Goal: Information Seeking & Learning: Learn about a topic

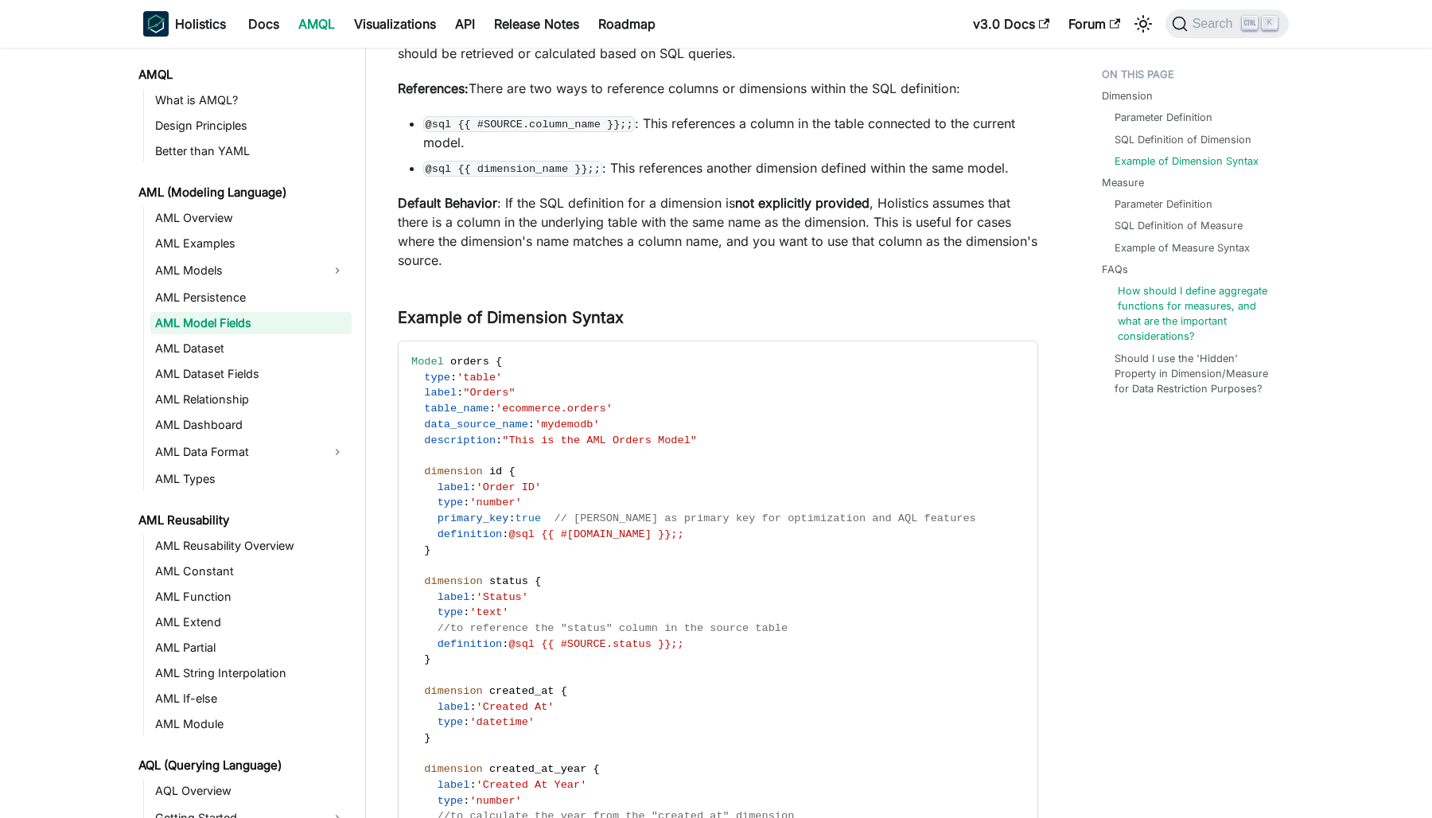
scroll to position [380, 0]
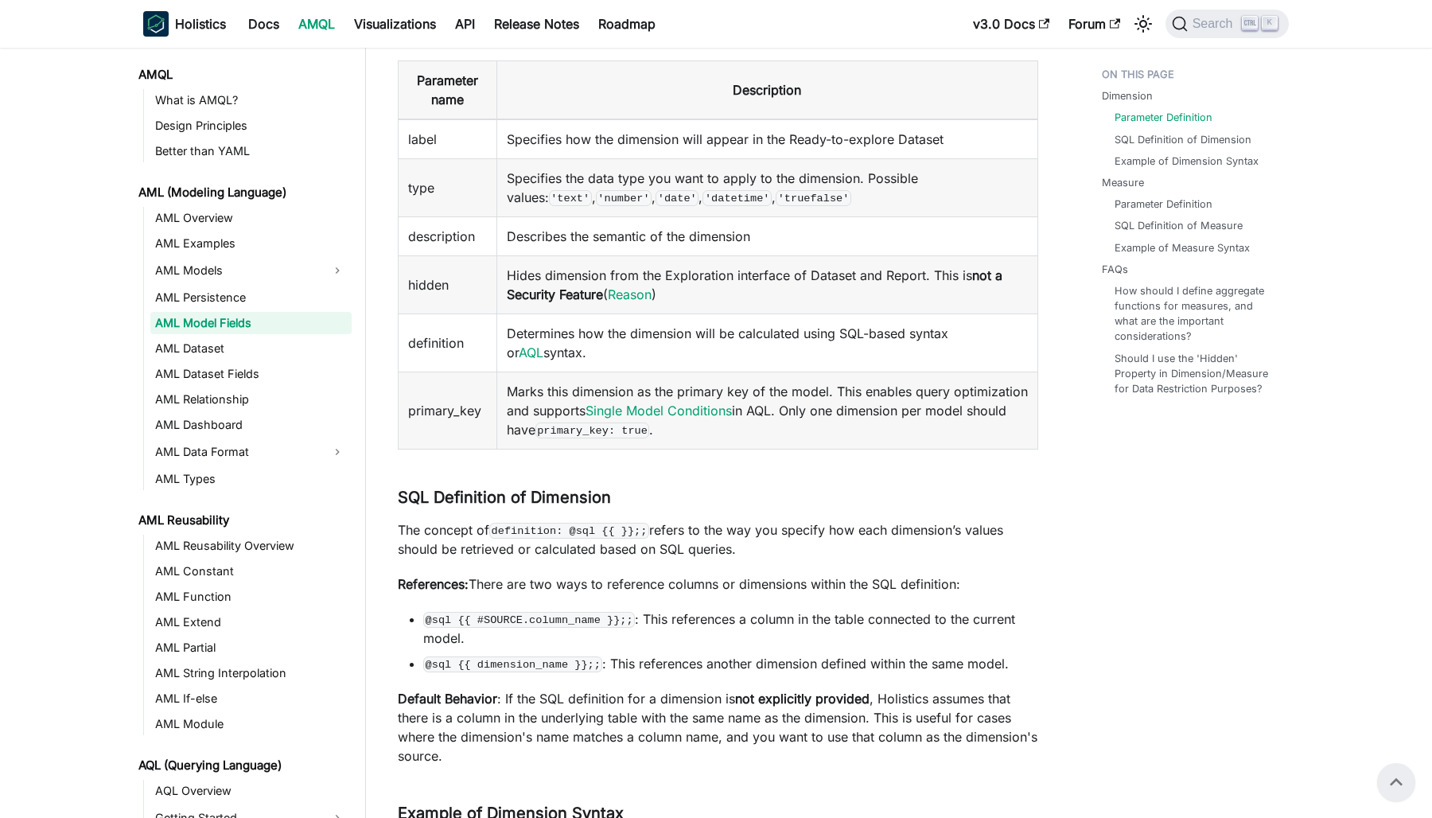
click at [429, 406] on td "primary_key" at bounding box center [448, 410] width 99 height 77
copy td "primary_key"
click at [829, 438] on td "Marks this dimension as the primary key of the model. This enables query optimi…" at bounding box center [767, 410] width 541 height 77
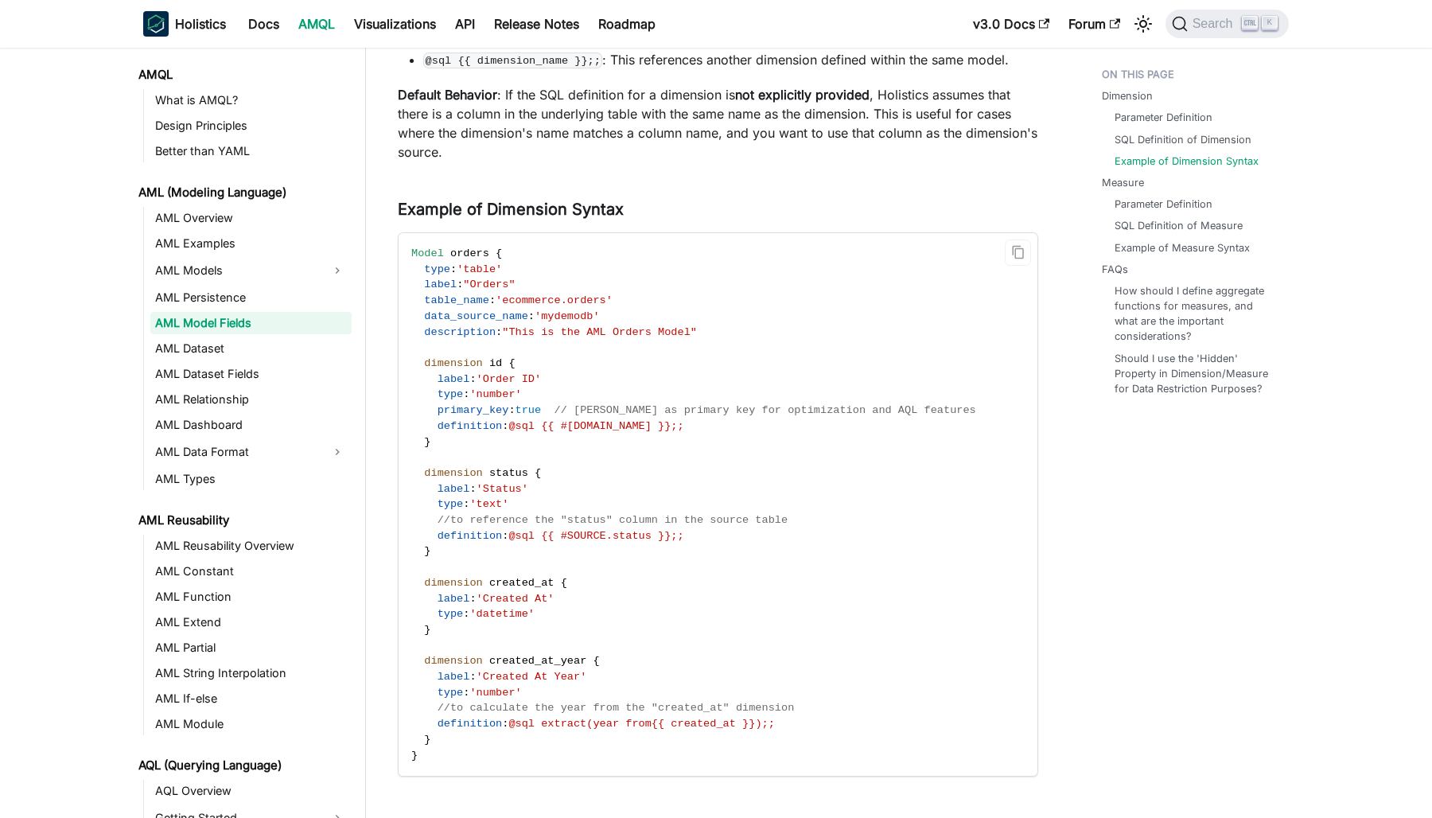
click at [515, 462] on code "Model orders { type : 'table' label : "Orders" table_name : 'ecommerce.orders' …" at bounding box center [717, 504] width 637 height 543
click at [446, 404] on span "primary_key" at bounding box center [474, 410] width 72 height 12
click at [602, 457] on code "Model orders { type : 'table' label : "Orders" table_name : 'ecommerce.orders' …" at bounding box center [717, 504] width 637 height 543
click at [535, 411] on span "true" at bounding box center [529, 410] width 26 height 12
drag, startPoint x: 535, startPoint y: 411, endPoint x: 472, endPoint y: 403, distance: 63.4
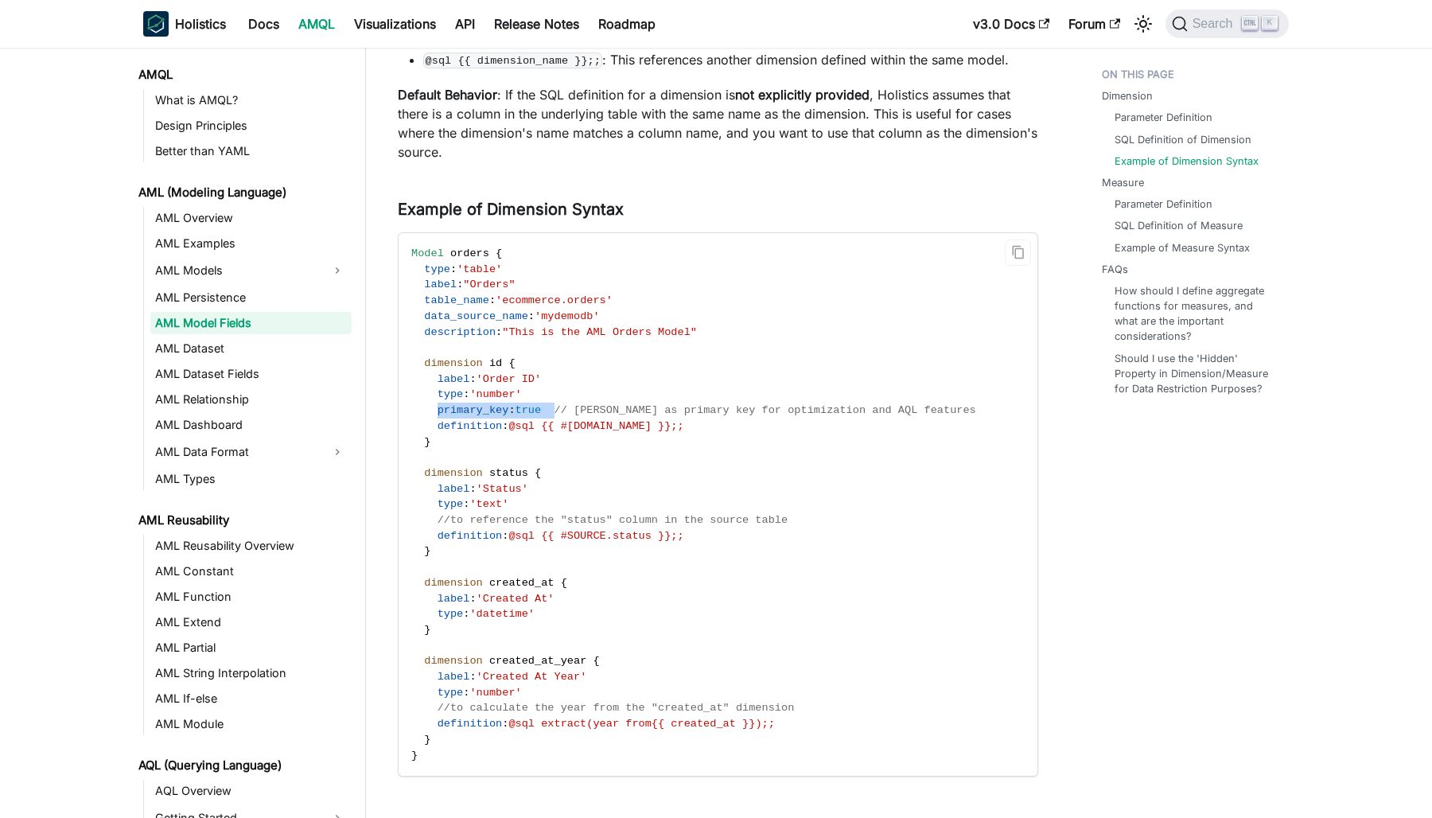
click at [472, 404] on span "primary_key : true // [PERSON_NAME] as primary key for optimization and AQL fea…" at bounding box center [693, 410] width 565 height 12
copy span "primary_key : true"
click at [669, 466] on code "Model orders { type : 'table' label : "Orders" table_name : 'ecommerce.orders' …" at bounding box center [717, 504] width 637 height 543
click at [677, 455] on code "Model orders { type : 'table' label : "Orders" table_name : 'ecommerce.orders' …" at bounding box center [717, 504] width 637 height 543
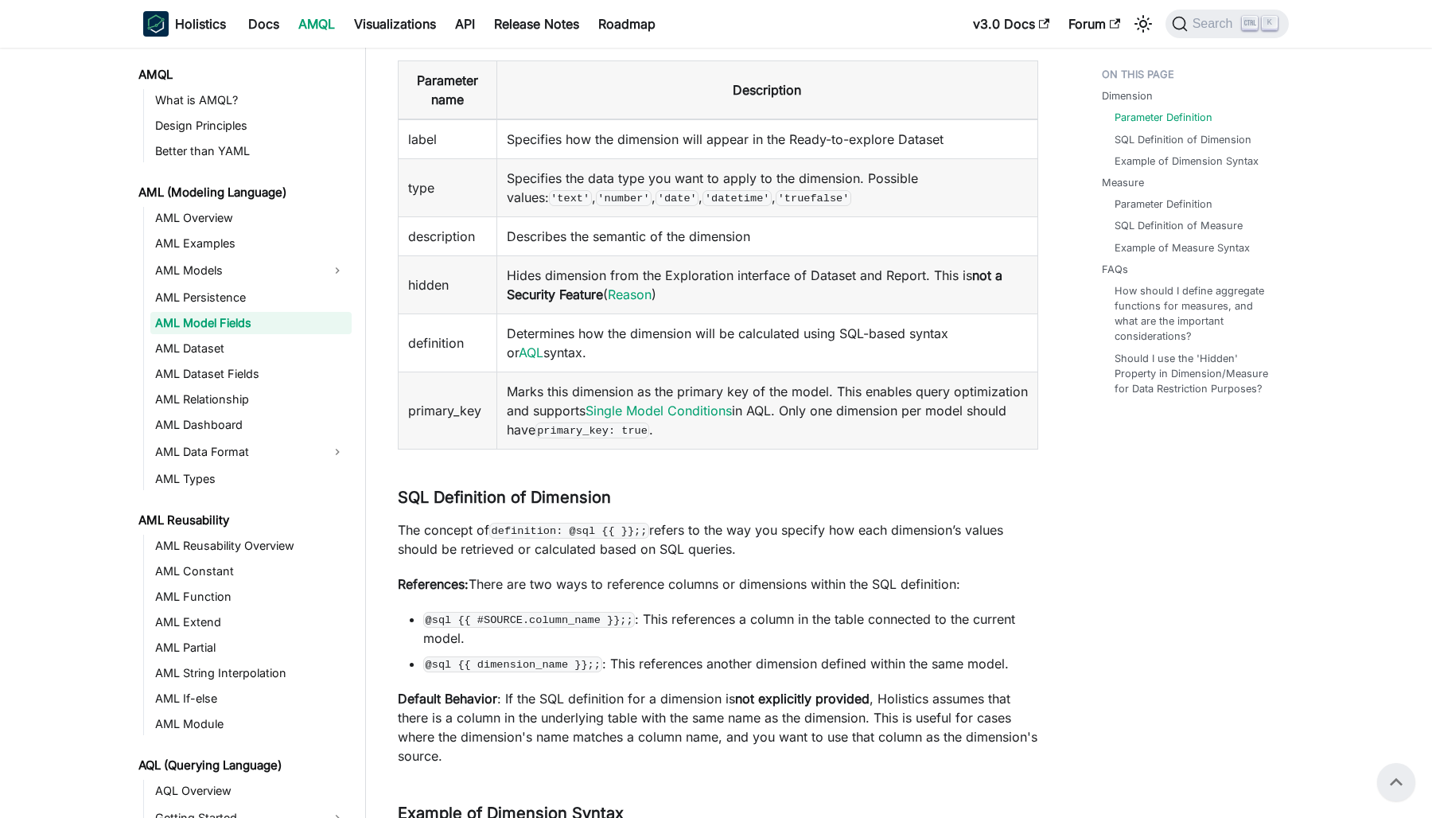
click at [642, 427] on code "primary_key: true" at bounding box center [593, 431] width 115 height 16
drag, startPoint x: 642, startPoint y: 427, endPoint x: 727, endPoint y: 438, distance: 85.8
click at [727, 438] on td "Marks this dimension as the primary key of the model. This enables query optimi…" at bounding box center [767, 410] width 541 height 77
copy code "primary_key: true"
click at [839, 446] on td "Marks this dimension as the primary key of the model. This enables query optimi…" at bounding box center [767, 410] width 541 height 77
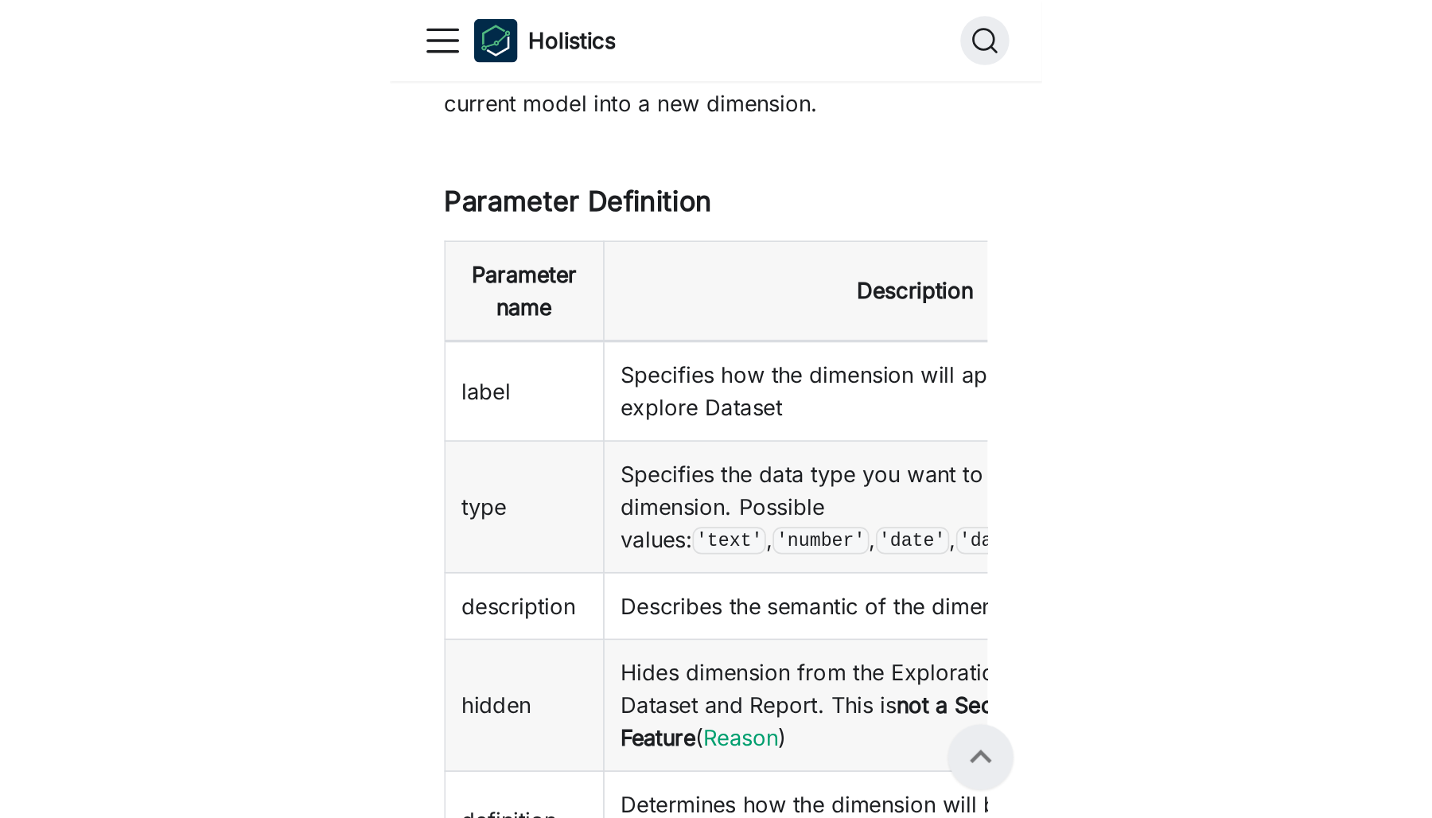
scroll to position [398, 0]
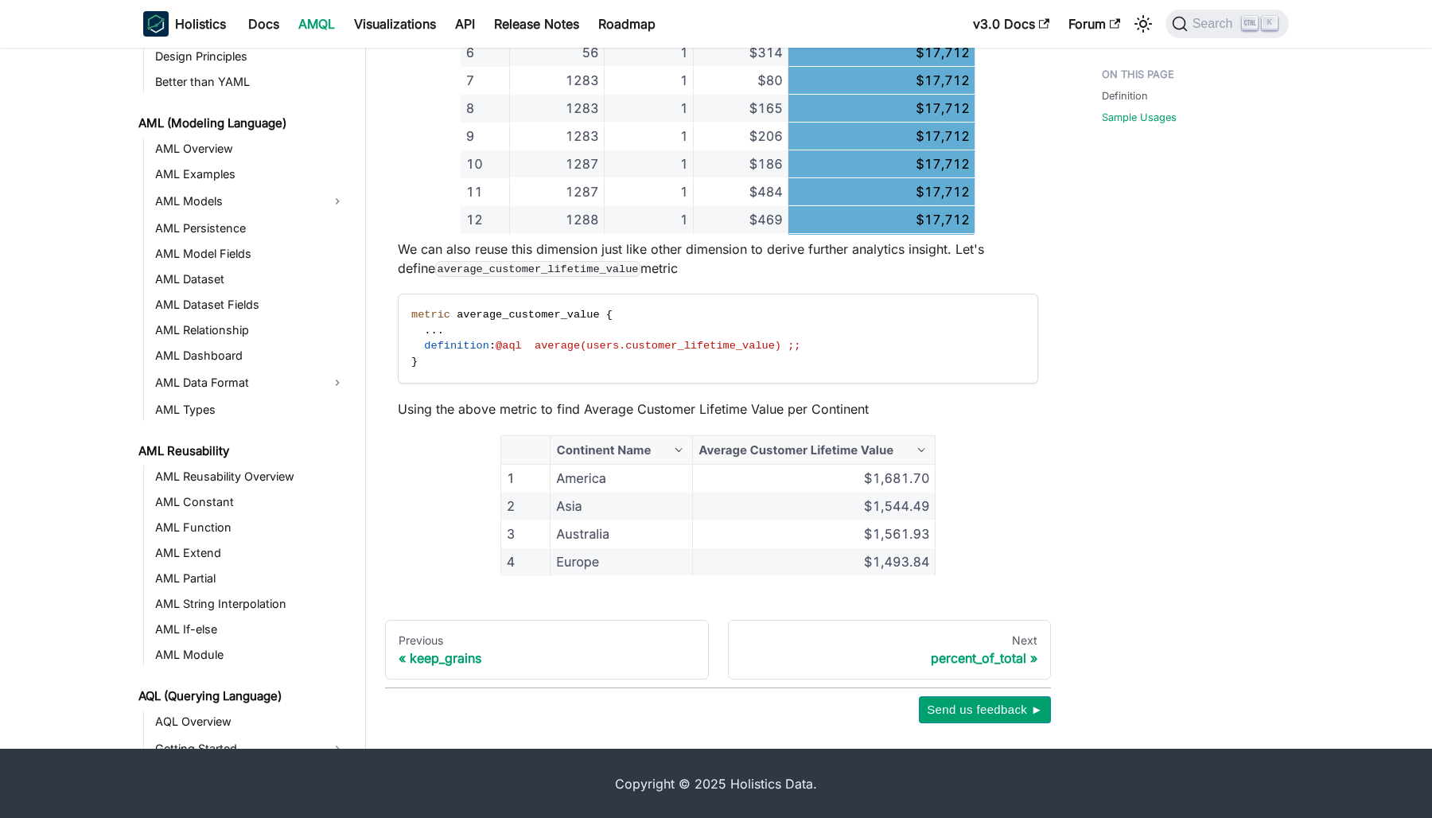
scroll to position [813, 0]
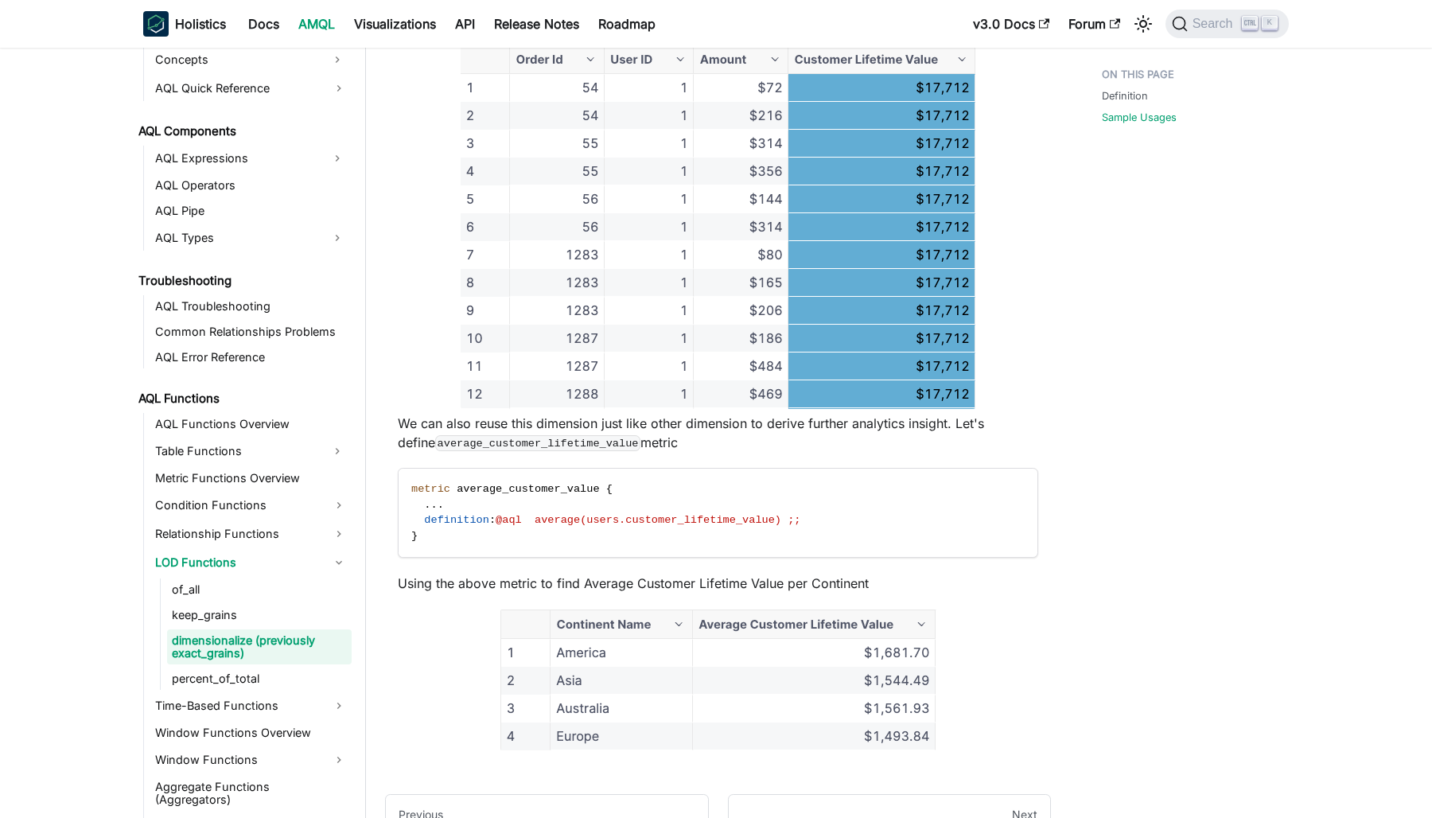
scroll to position [1374, 0]
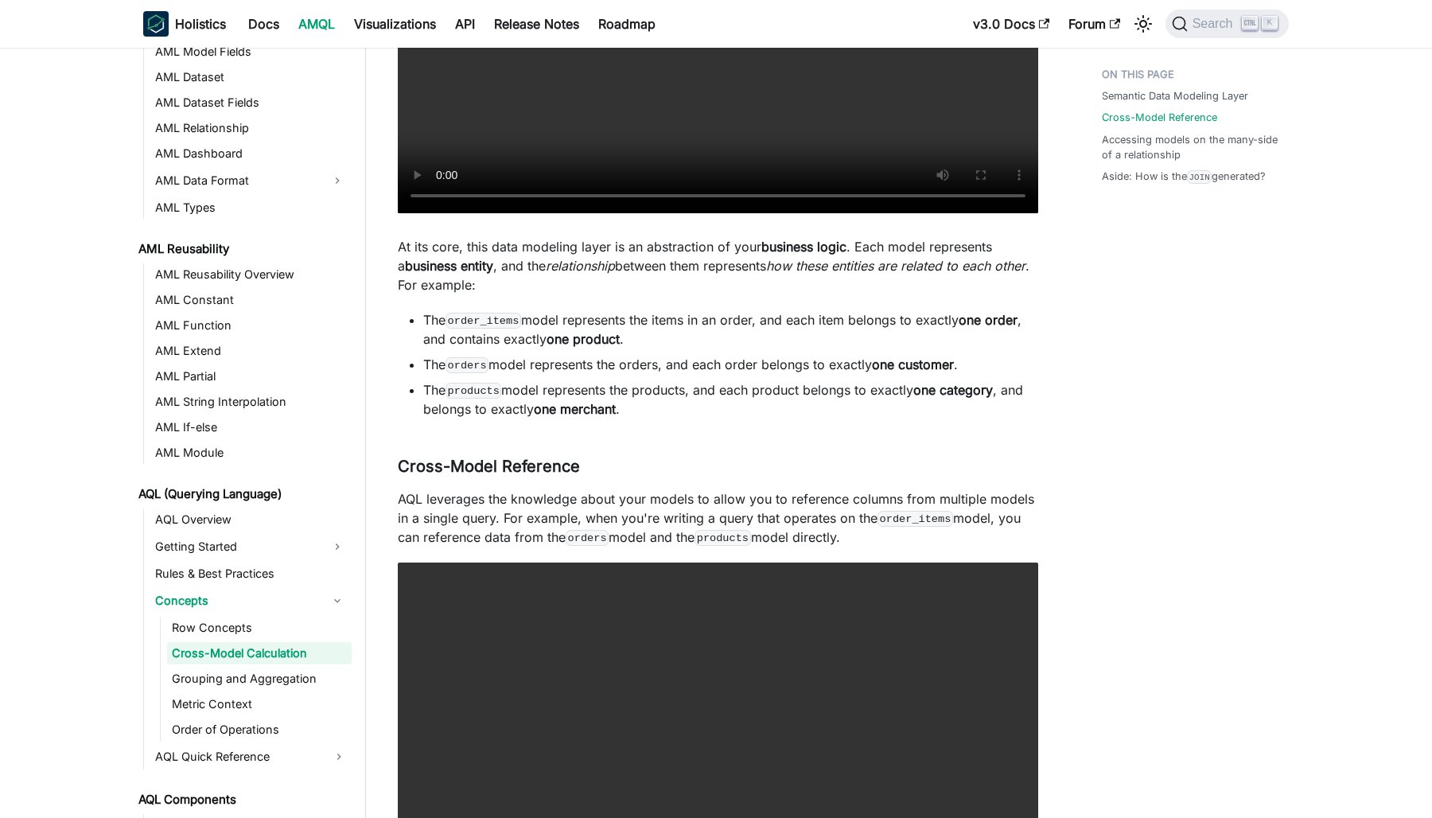
scroll to position [998, 0]
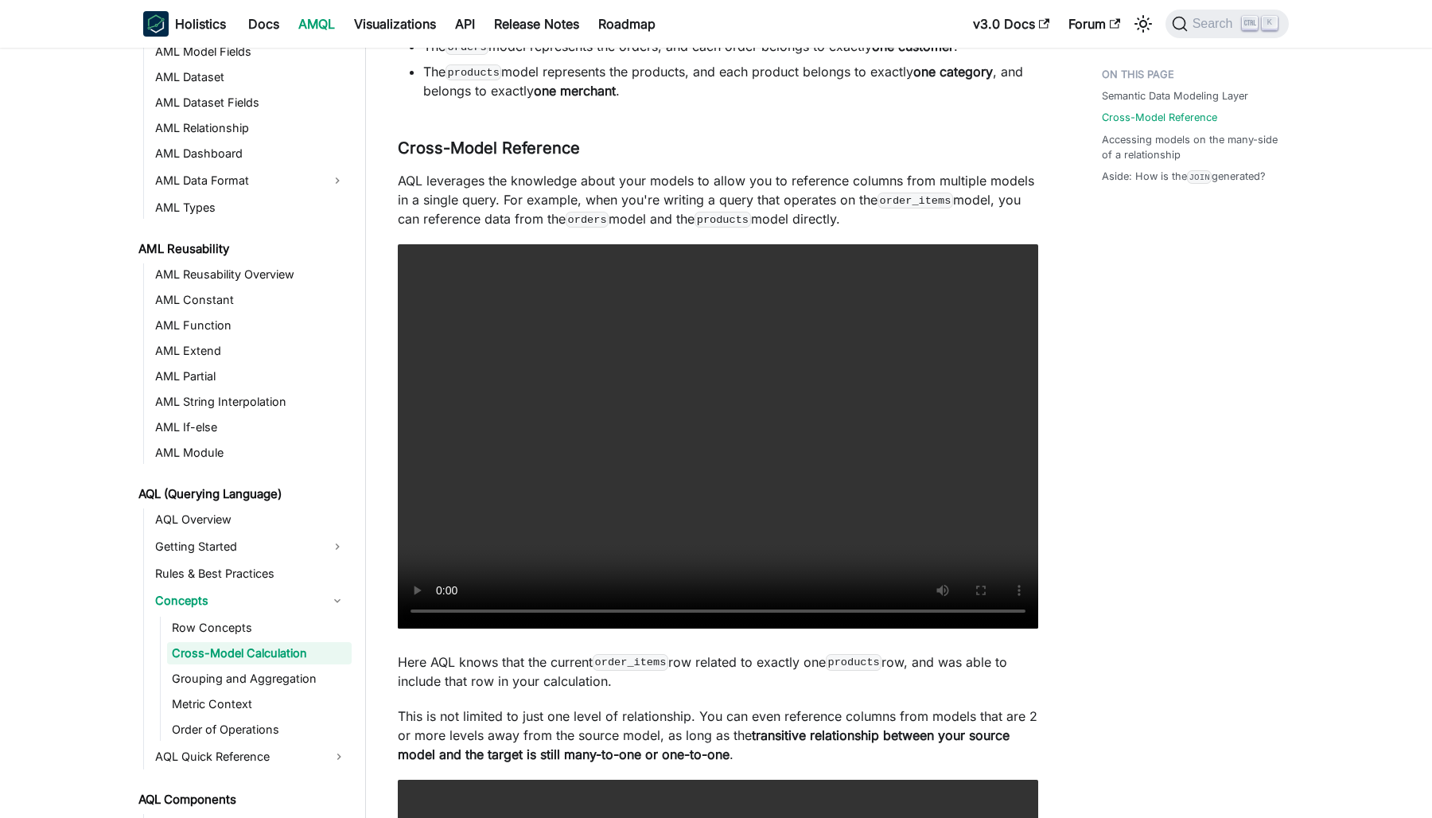
click at [567, 185] on p "AQL leverages the knowledge about your models to allow you to reference columns…" at bounding box center [718, 199] width 641 height 57
click at [960, 199] on p "AQL leverages the knowledge about your models to allow you to reference columns…" at bounding box center [718, 199] width 641 height 57
drag, startPoint x: 843, startPoint y: 181, endPoint x: 859, endPoint y: 217, distance: 39.9
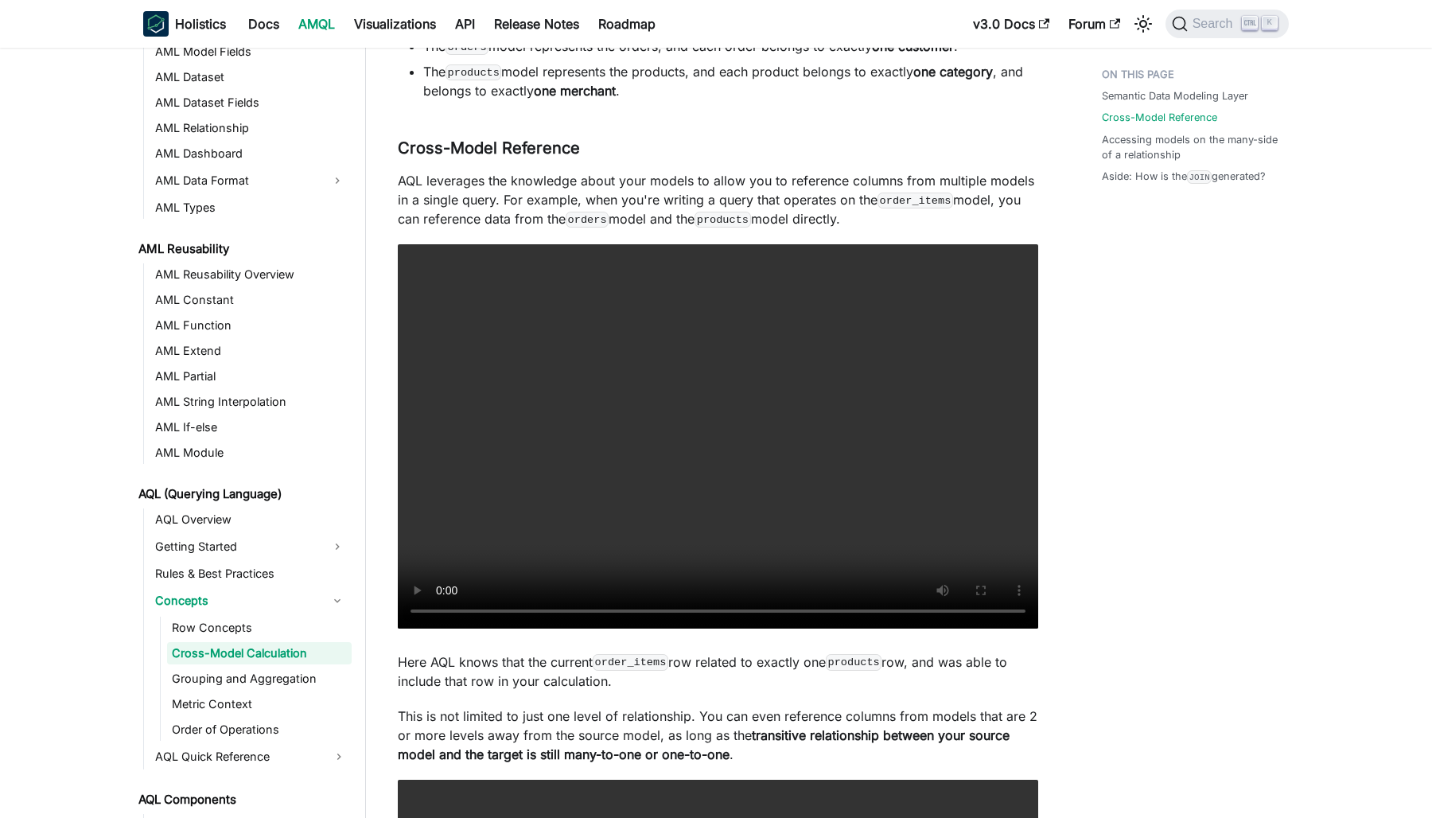
click at [859, 217] on p "AQL leverages the knowledge about your models to allow you to reference columns…" at bounding box center [718, 199] width 641 height 57
drag, startPoint x: 859, startPoint y: 217, endPoint x: 880, endPoint y: 228, distance: 24.2
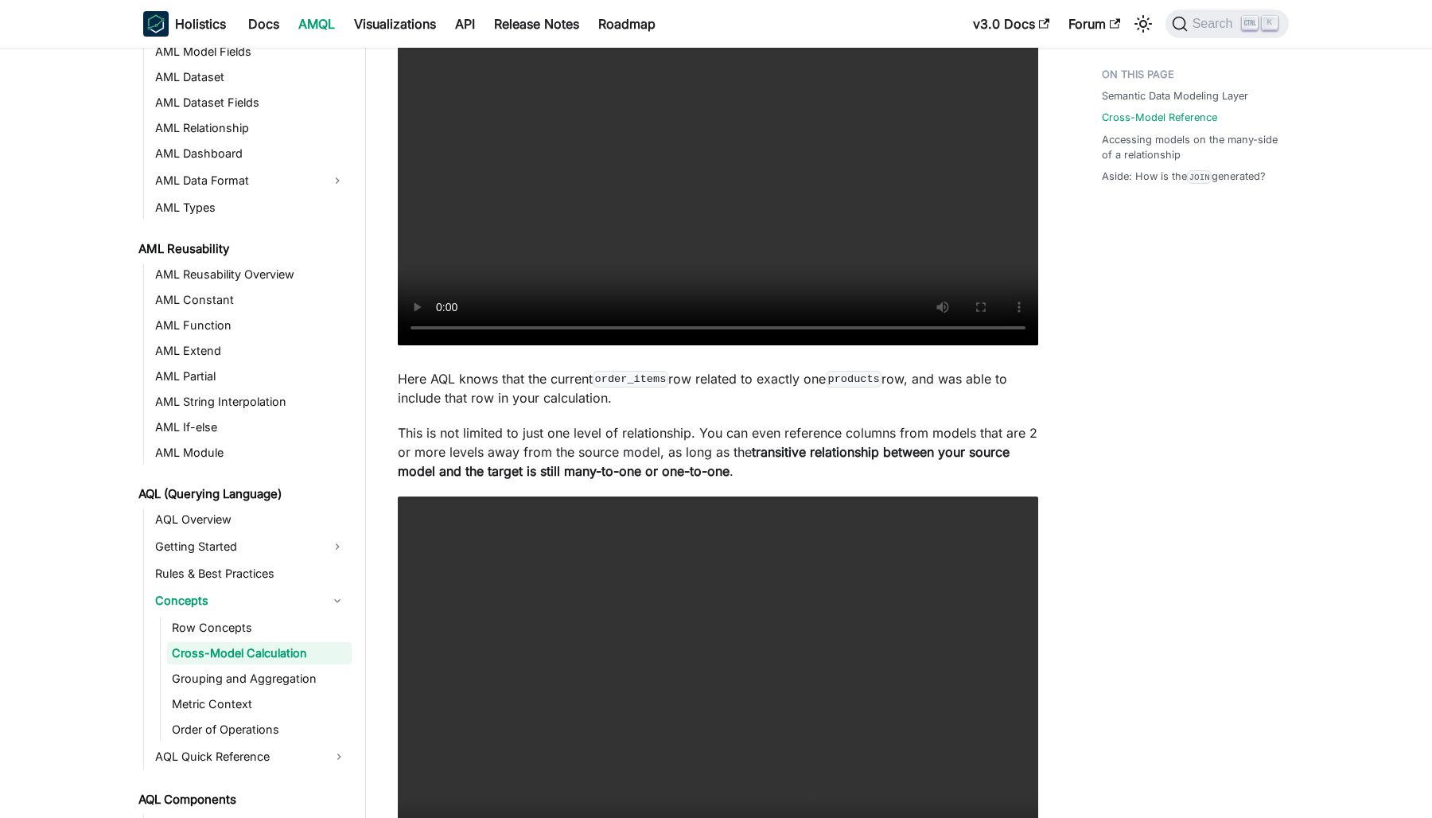
scroll to position [1316, 0]
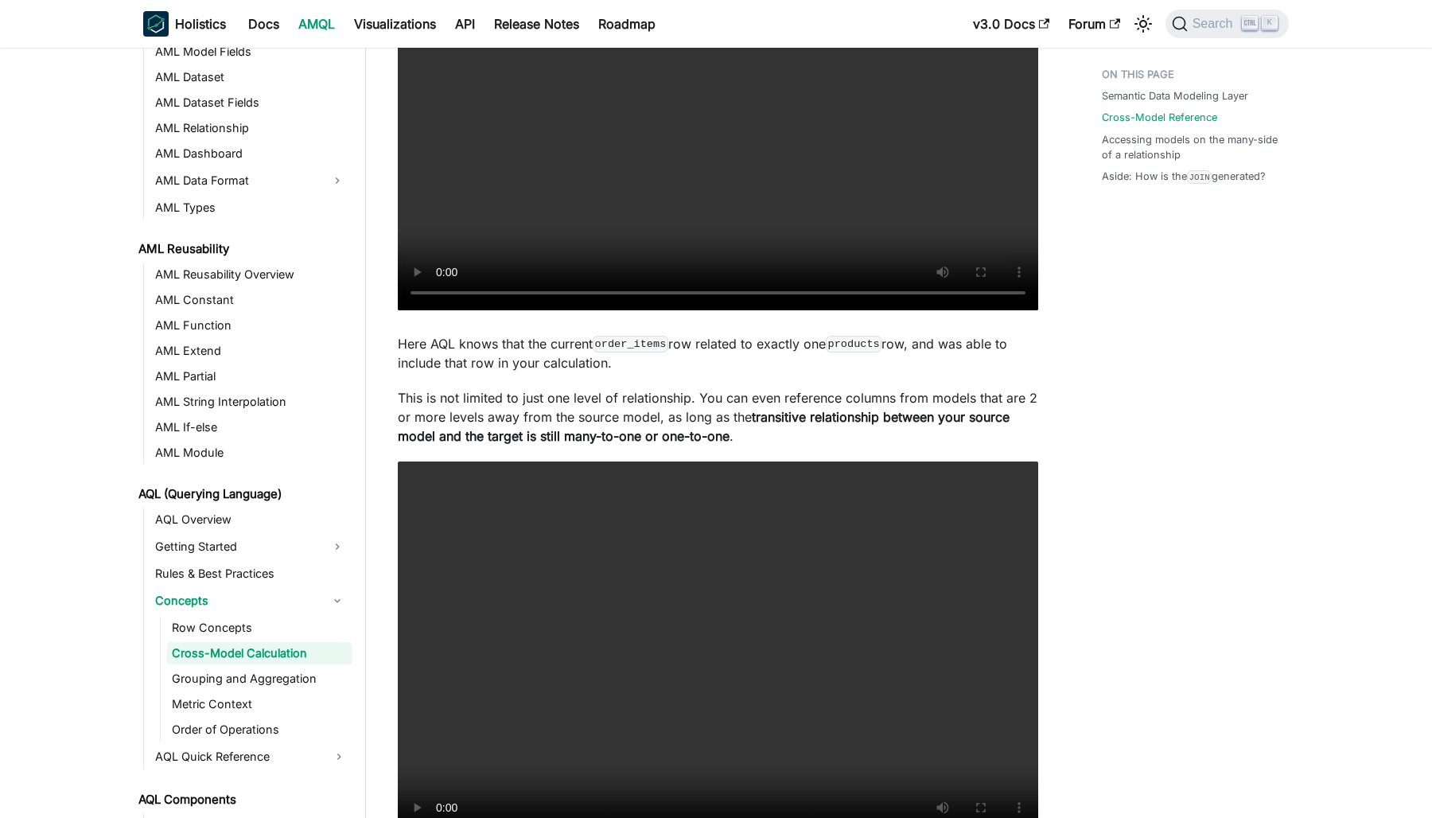
click at [576, 347] on p "Here AQL knows that the current order_items row related to exactly one products…" at bounding box center [718, 353] width 641 height 38
drag, startPoint x: 576, startPoint y: 347, endPoint x: 1212, endPoint y: 455, distance: 645.0
click at [1212, 455] on div "Semantic Data Modeling Layer Cross-Model Reference Accessing models on the many…" at bounding box center [1187, 808] width 235 height 4129
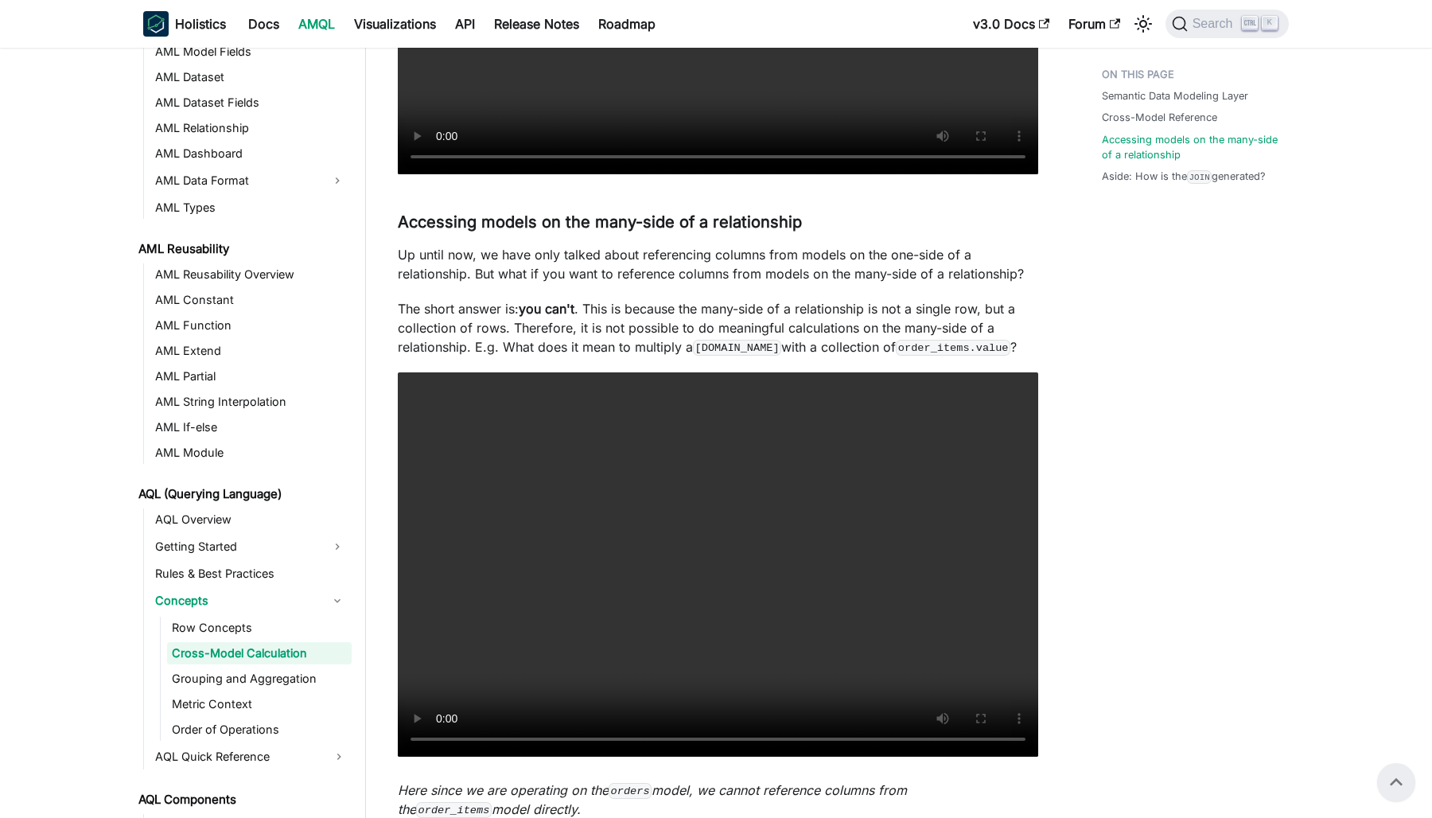
scroll to position [2351, 0]
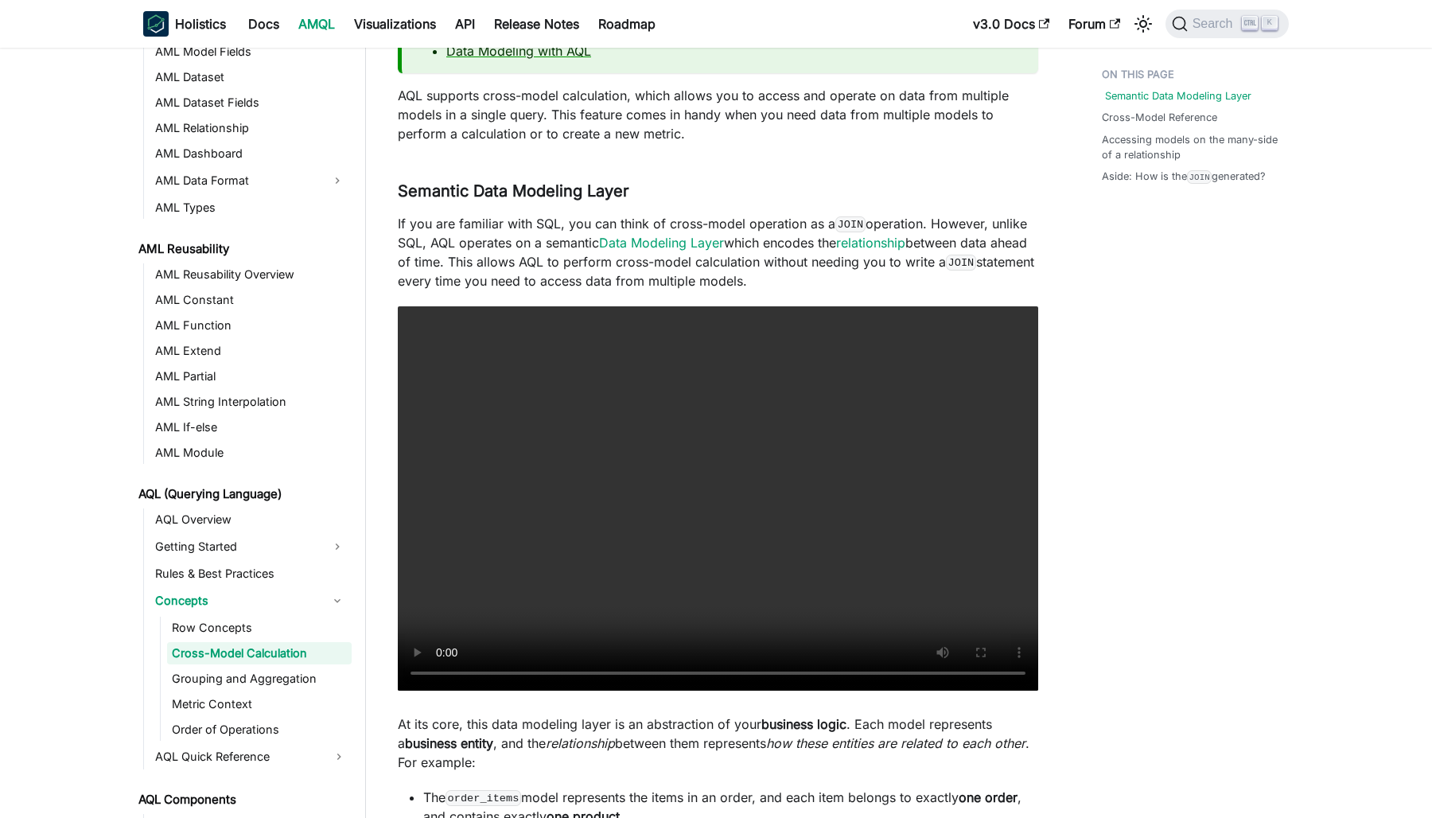
click at [1146, 92] on link "Semantic Data Modeling Layer" at bounding box center [1178, 95] width 146 height 15
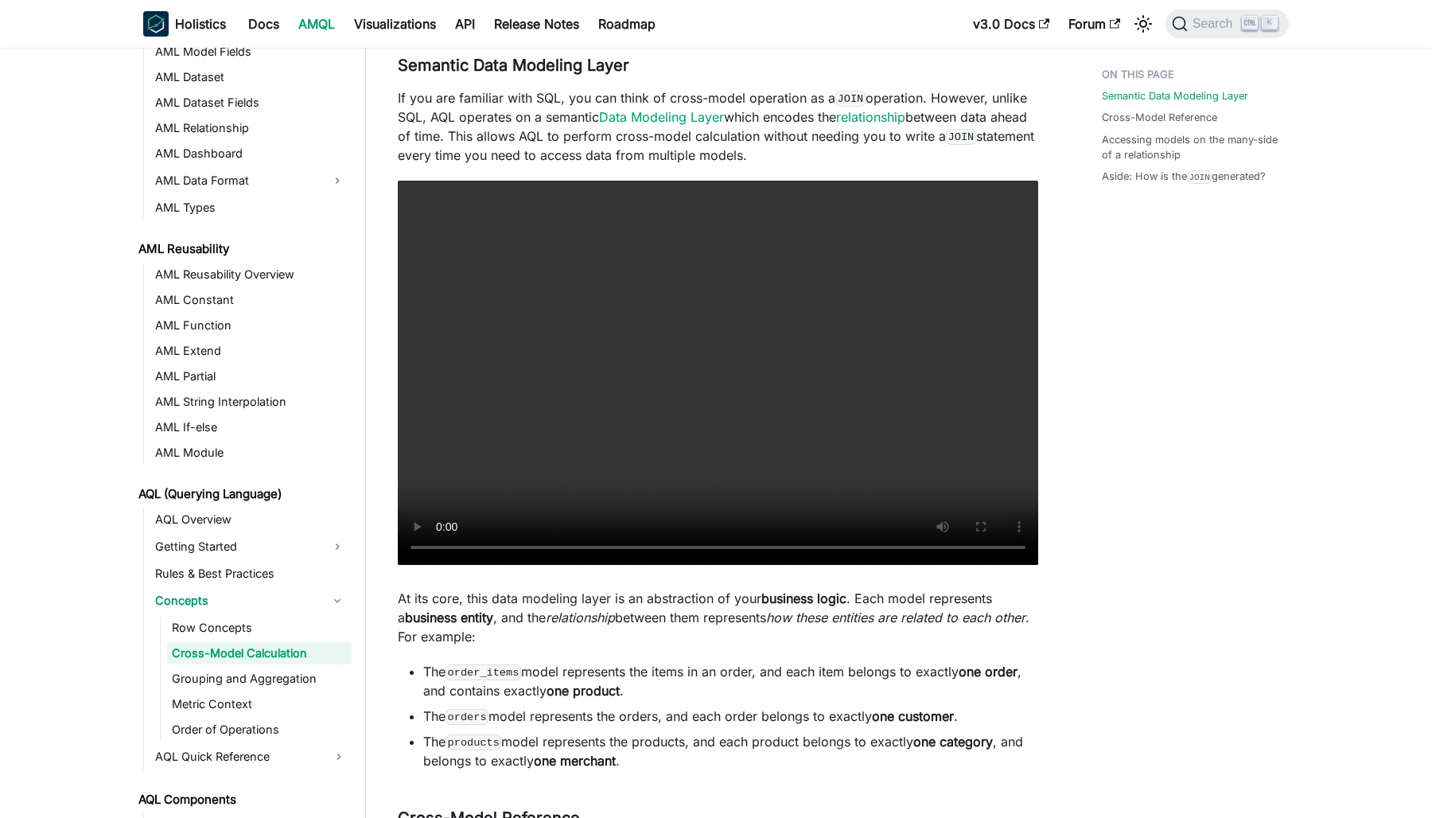
click at [661, 97] on p "If you are familiar with SQL, you can think of cross-model operation as a JOIN …" at bounding box center [718, 126] width 641 height 76
click at [999, 95] on p "If you are familiar with SQL, you can think of cross-model operation as a JOIN …" at bounding box center [718, 126] width 641 height 76
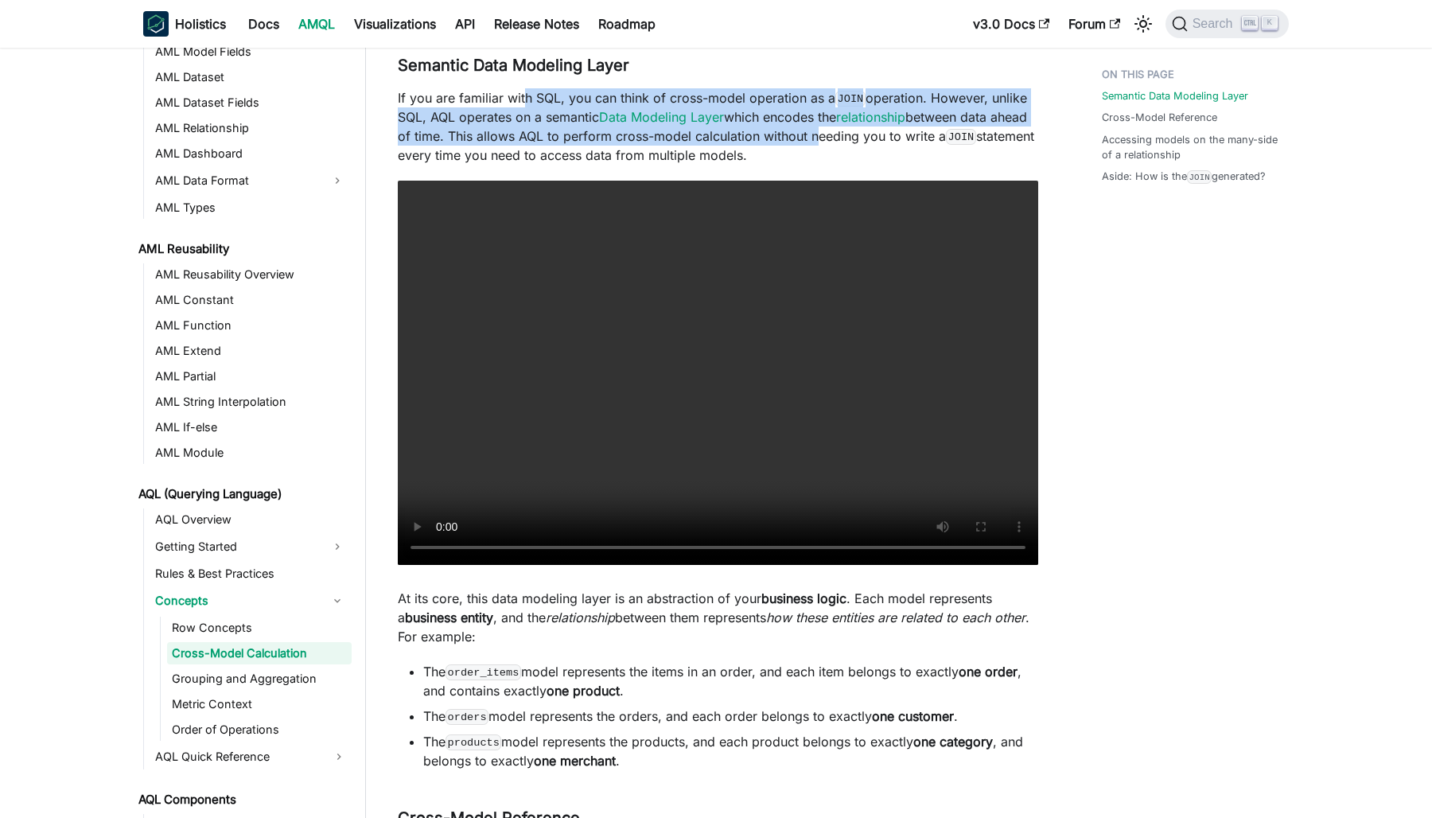
drag, startPoint x: 524, startPoint y: 99, endPoint x: 851, endPoint y: 135, distance: 329.1
click at [851, 135] on p "If you are familiar with SQL, you can think of cross-model operation as a JOIN …" at bounding box center [718, 126] width 641 height 76
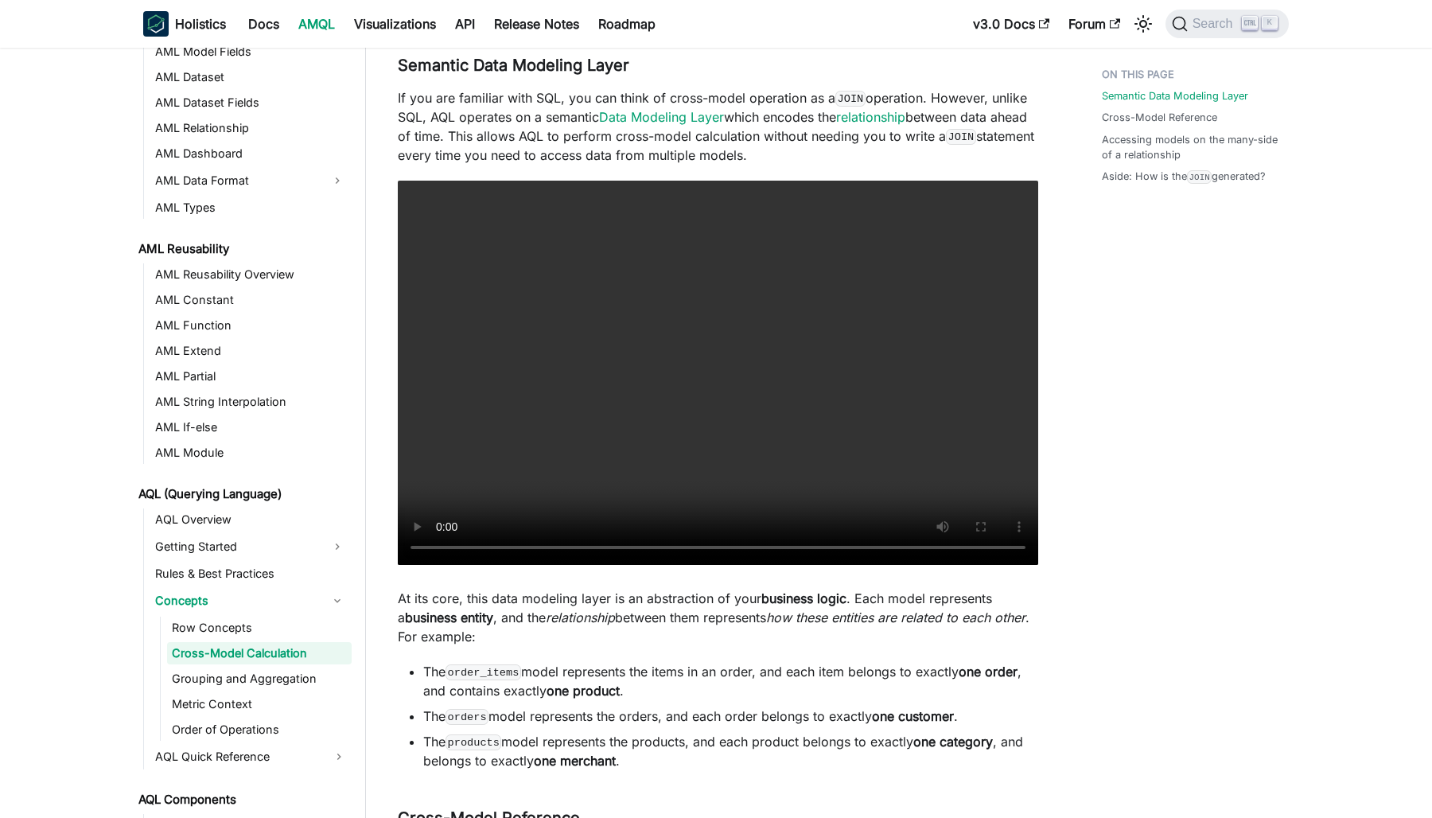
drag, startPoint x: 851, startPoint y: 135, endPoint x: 928, endPoint y: 156, distance: 79.9
click at [928, 156] on p "If you are familiar with SQL, you can think of cross-model operation as a JOIN …" at bounding box center [718, 126] width 641 height 76
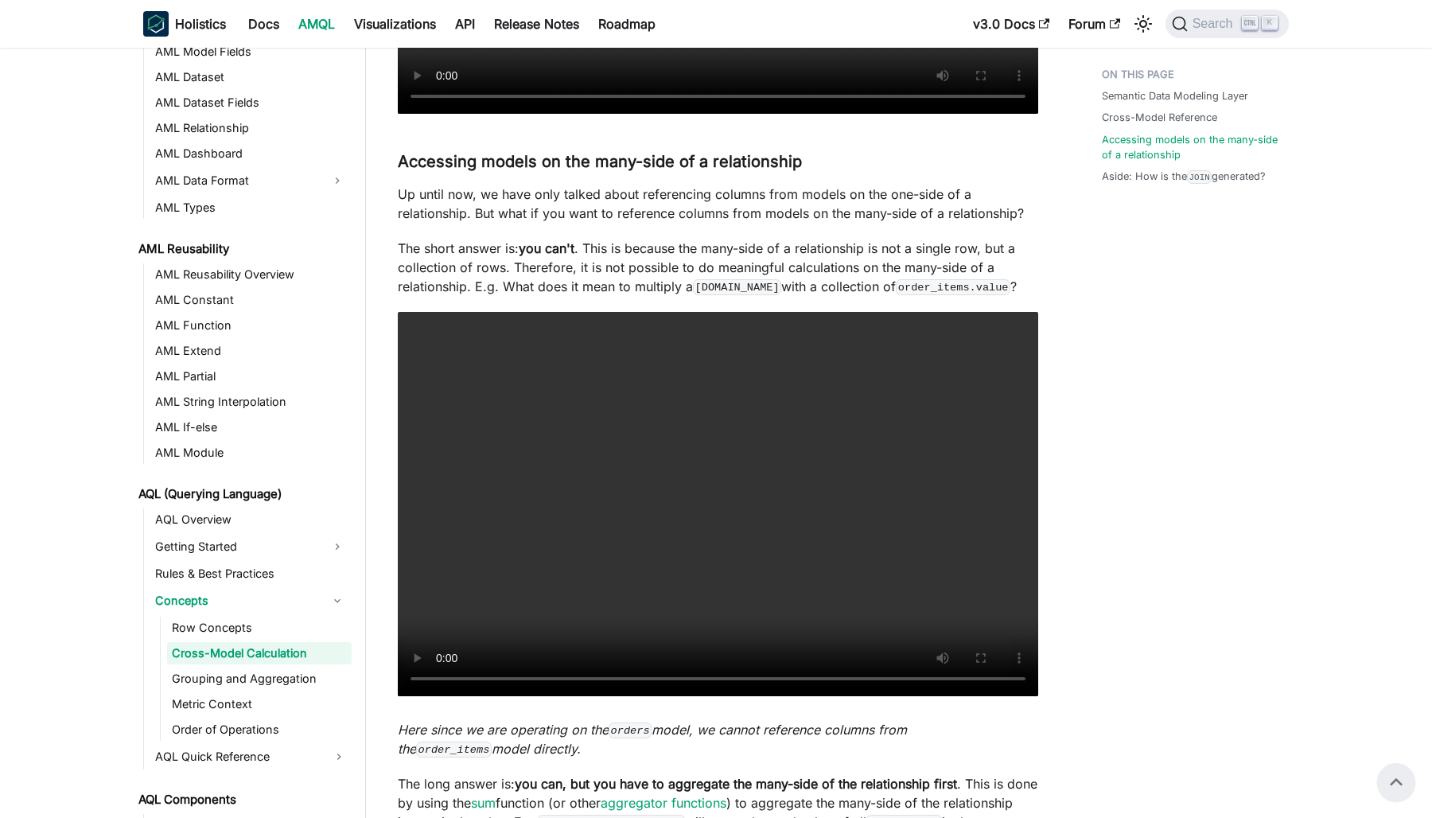
scroll to position [2556, 0]
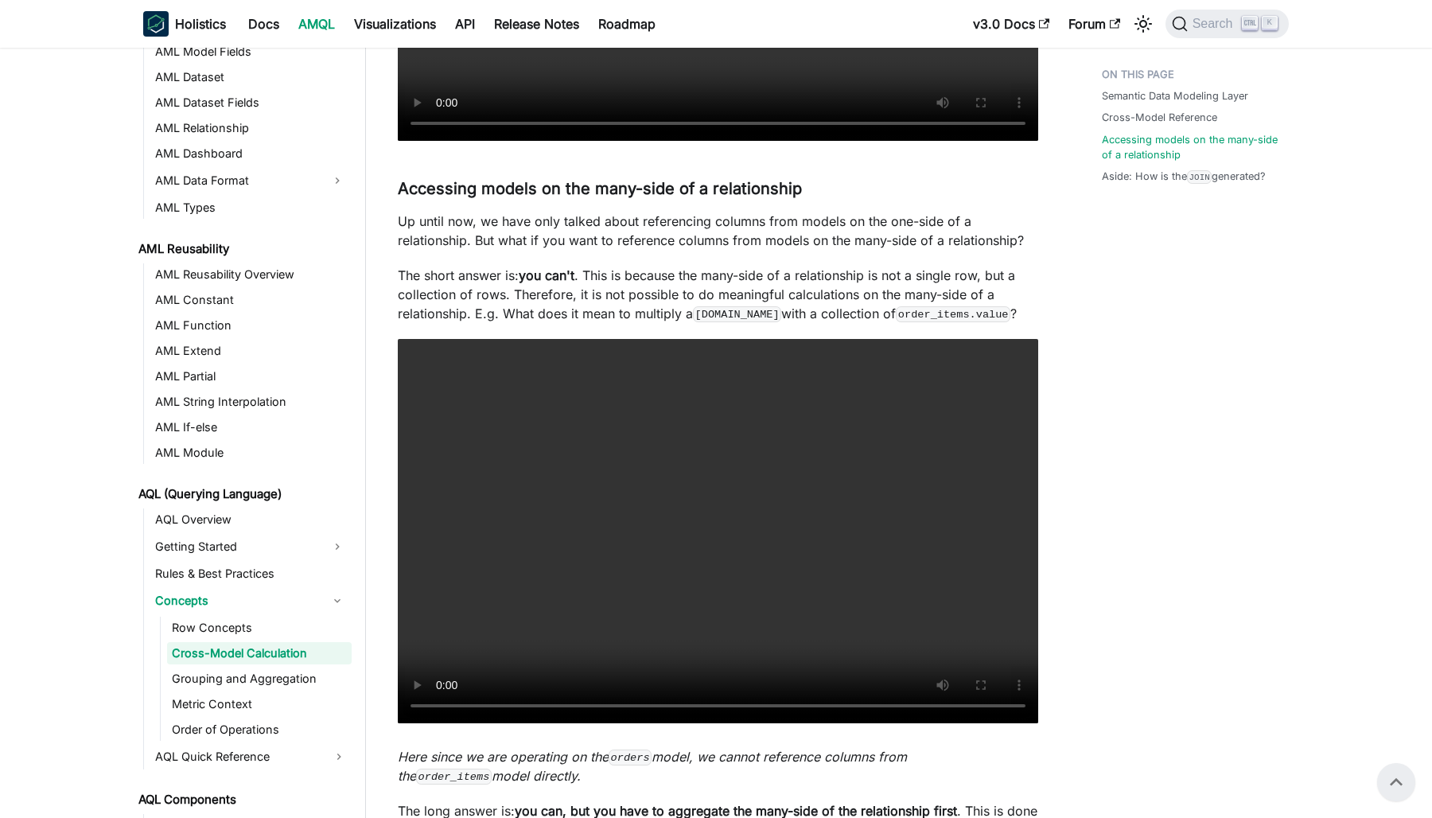
click at [618, 220] on p "Up until now, we have only talked about referencing columns from models on the …" at bounding box center [718, 231] width 641 height 38
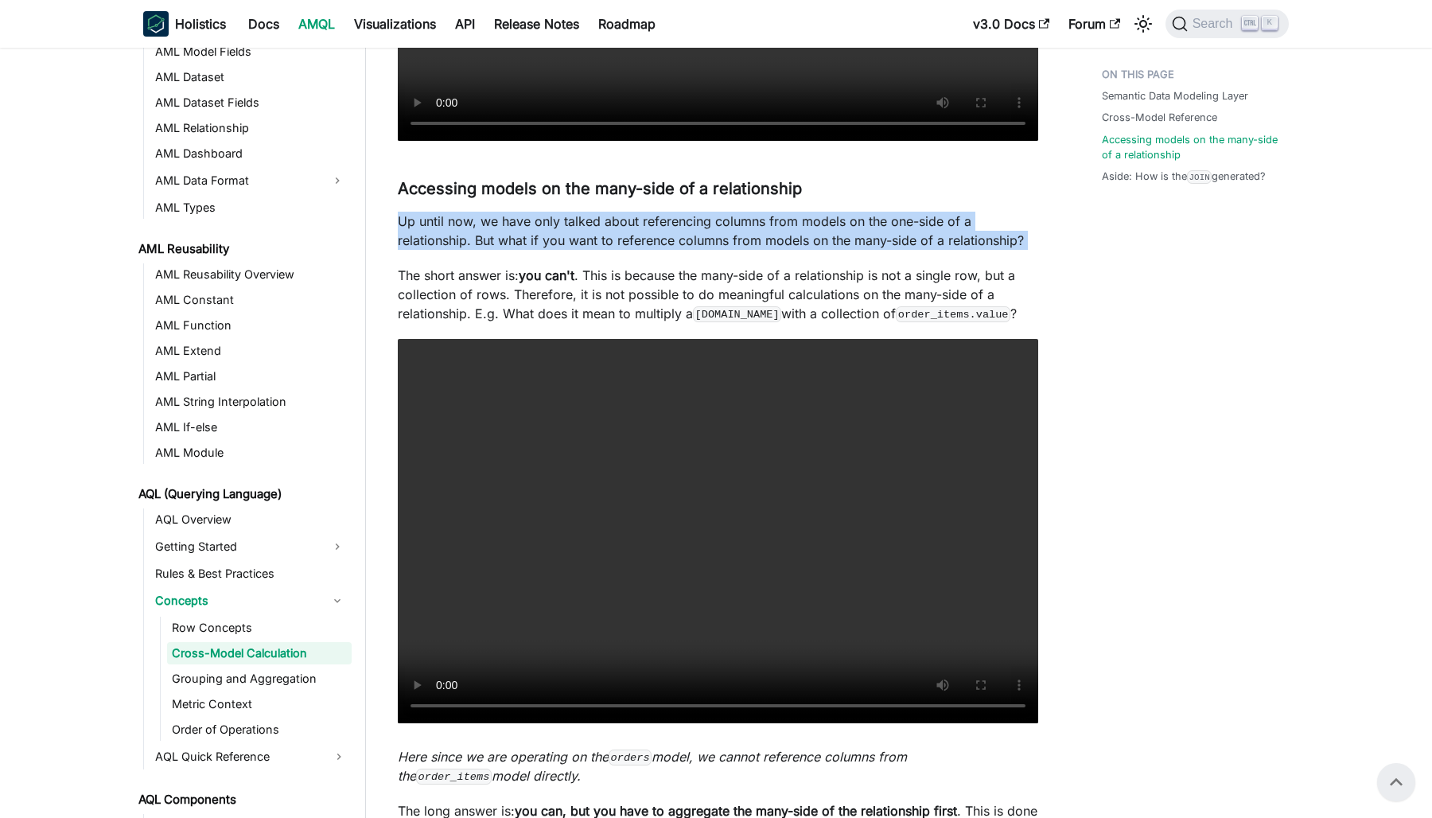
click at [618, 220] on p "Up until now, we have only talked about referencing columns from models on the …" at bounding box center [718, 231] width 641 height 38
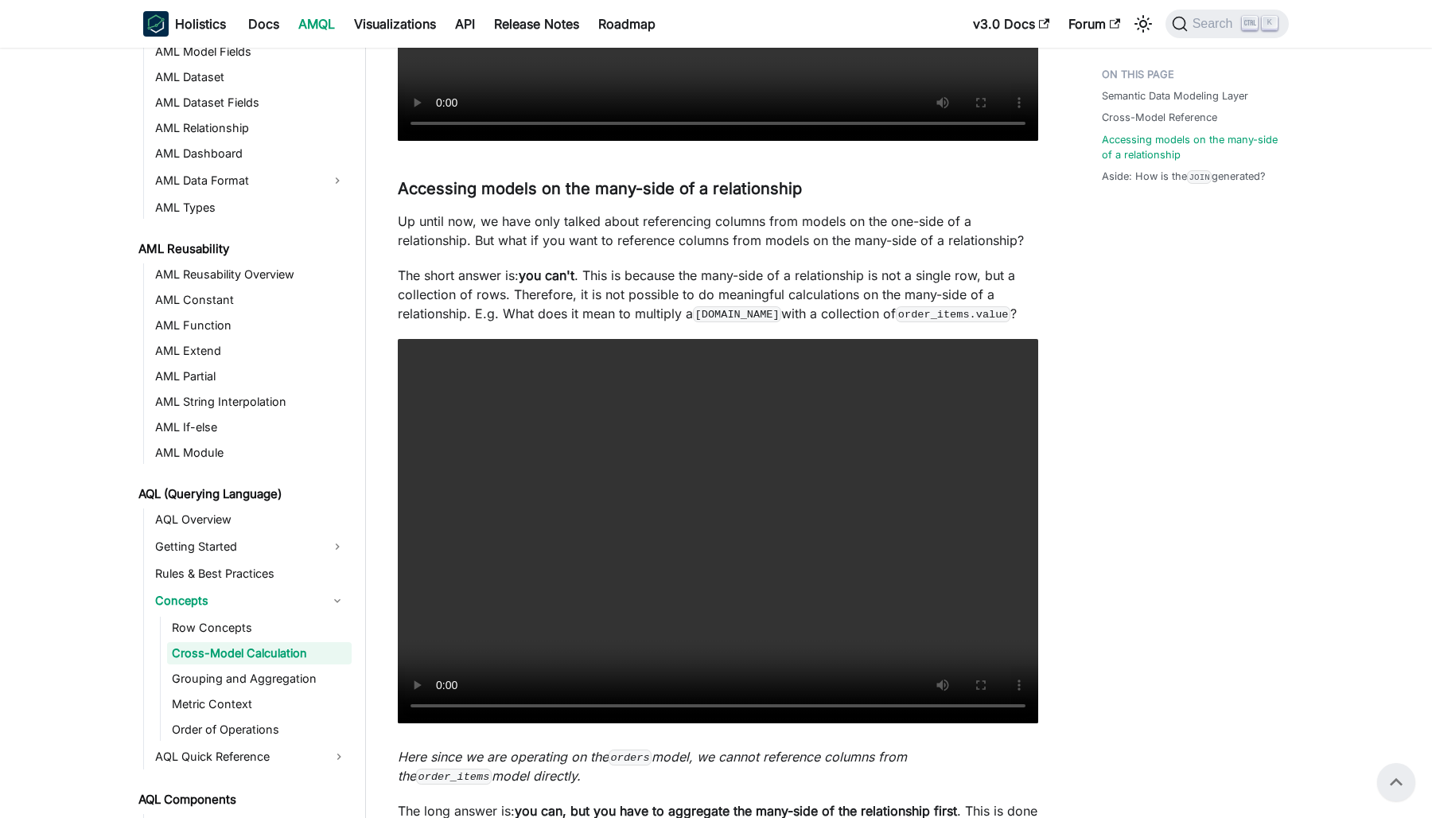
drag, startPoint x: 618, startPoint y: 220, endPoint x: 808, endPoint y: 269, distance: 196.3
click at [808, 269] on p "The short answer is: you can't . This is because the many-side of a relationshi…" at bounding box center [718, 294] width 641 height 57
drag, startPoint x: 1041, startPoint y: 240, endPoint x: 474, endPoint y: 236, distance: 567.4
click at [750, 276] on p "The short answer is: you can't . This is because the many-side of a relationshi…" at bounding box center [718, 294] width 641 height 57
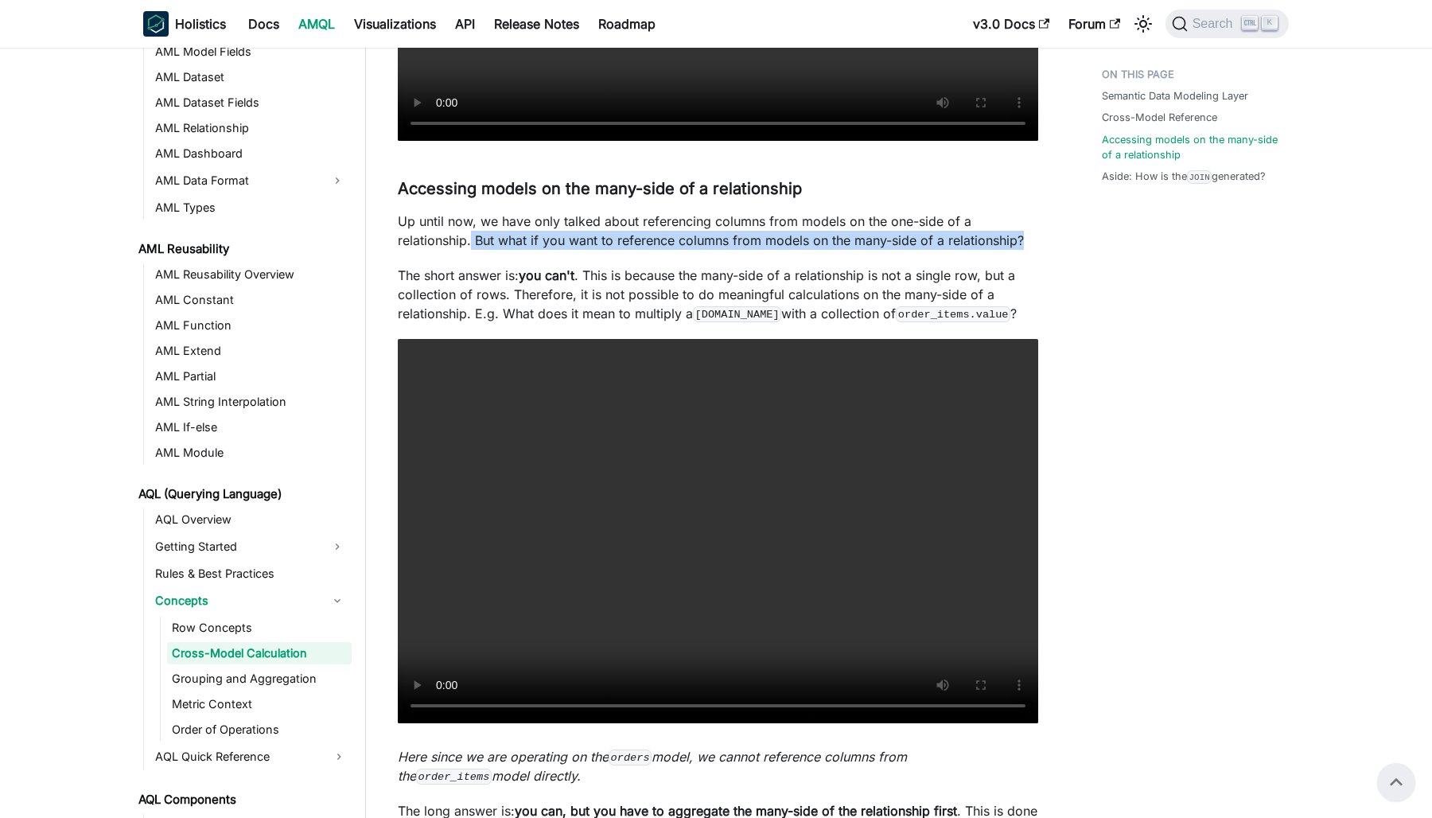
drag, startPoint x: 1028, startPoint y: 242, endPoint x: 472, endPoint y: 242, distance: 556.3
click at [472, 242] on p "Up until now, we have only talked about referencing columns from models on the …" at bounding box center [718, 231] width 641 height 38
click at [711, 285] on p "The short answer is: you can't . This is because the many-side of a relationshi…" at bounding box center [718, 294] width 641 height 57
click at [555, 271] on strong "you can't" at bounding box center [547, 275] width 56 height 16
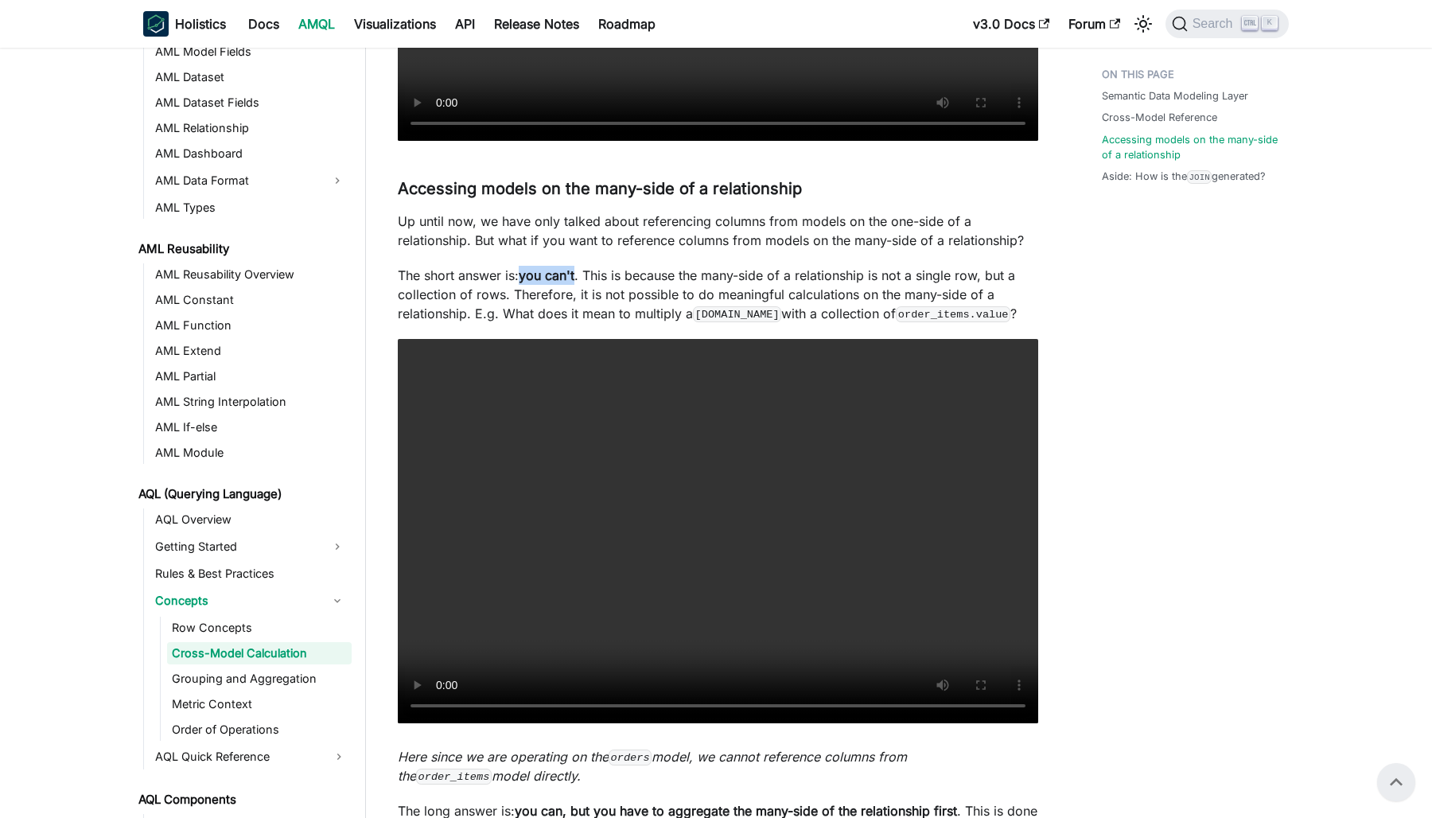
drag, startPoint x: 555, startPoint y: 271, endPoint x: 532, endPoint y: 274, distance: 23.3
click at [532, 274] on strong "you can't" at bounding box center [547, 275] width 56 height 16
drag, startPoint x: 532, startPoint y: 274, endPoint x: 646, endPoint y: 294, distance: 115.7
click at [646, 294] on p "The short answer is: you can't . This is because the many-side of a relationshi…" at bounding box center [718, 294] width 641 height 57
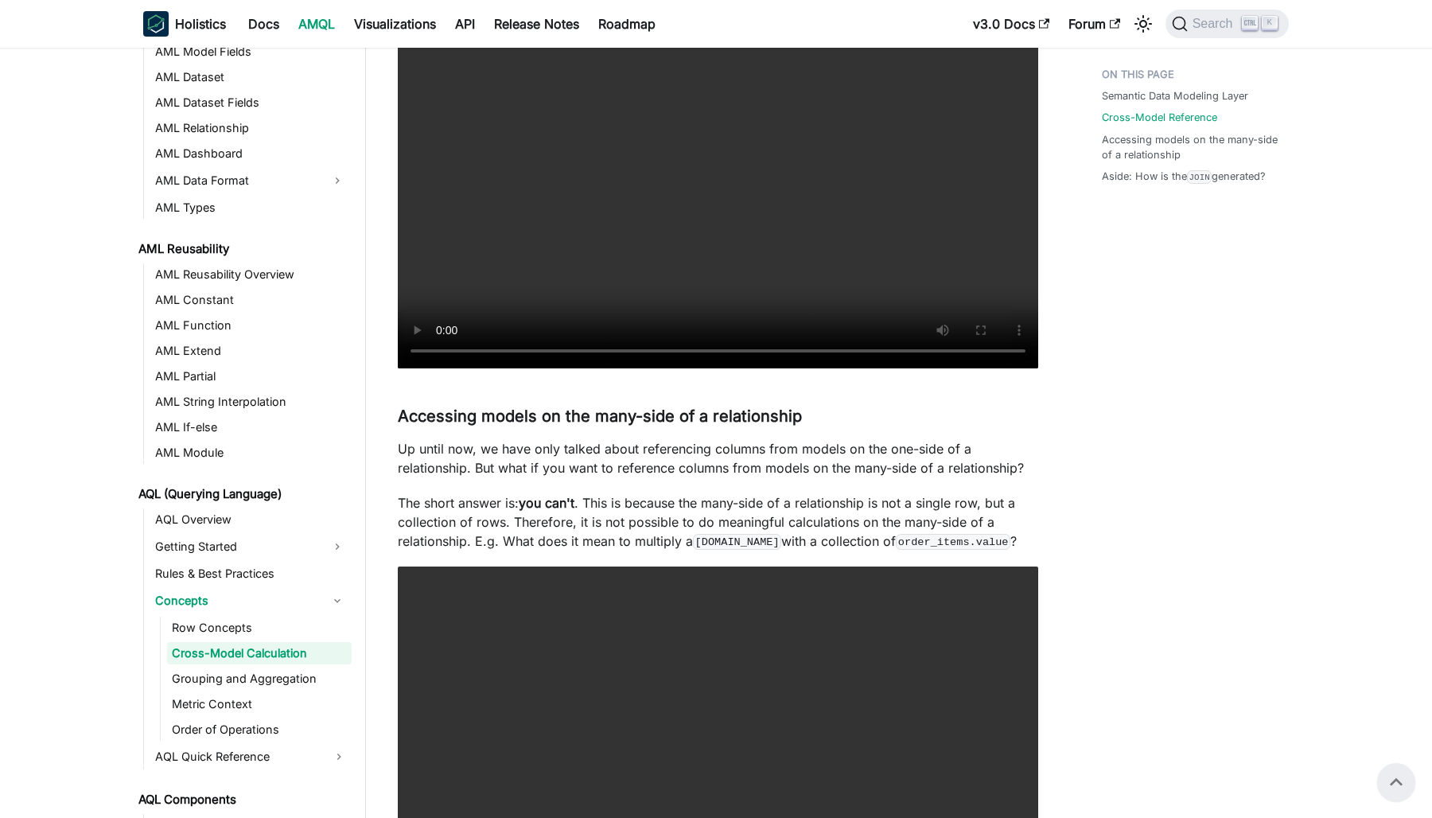
scroll to position [2317, 0]
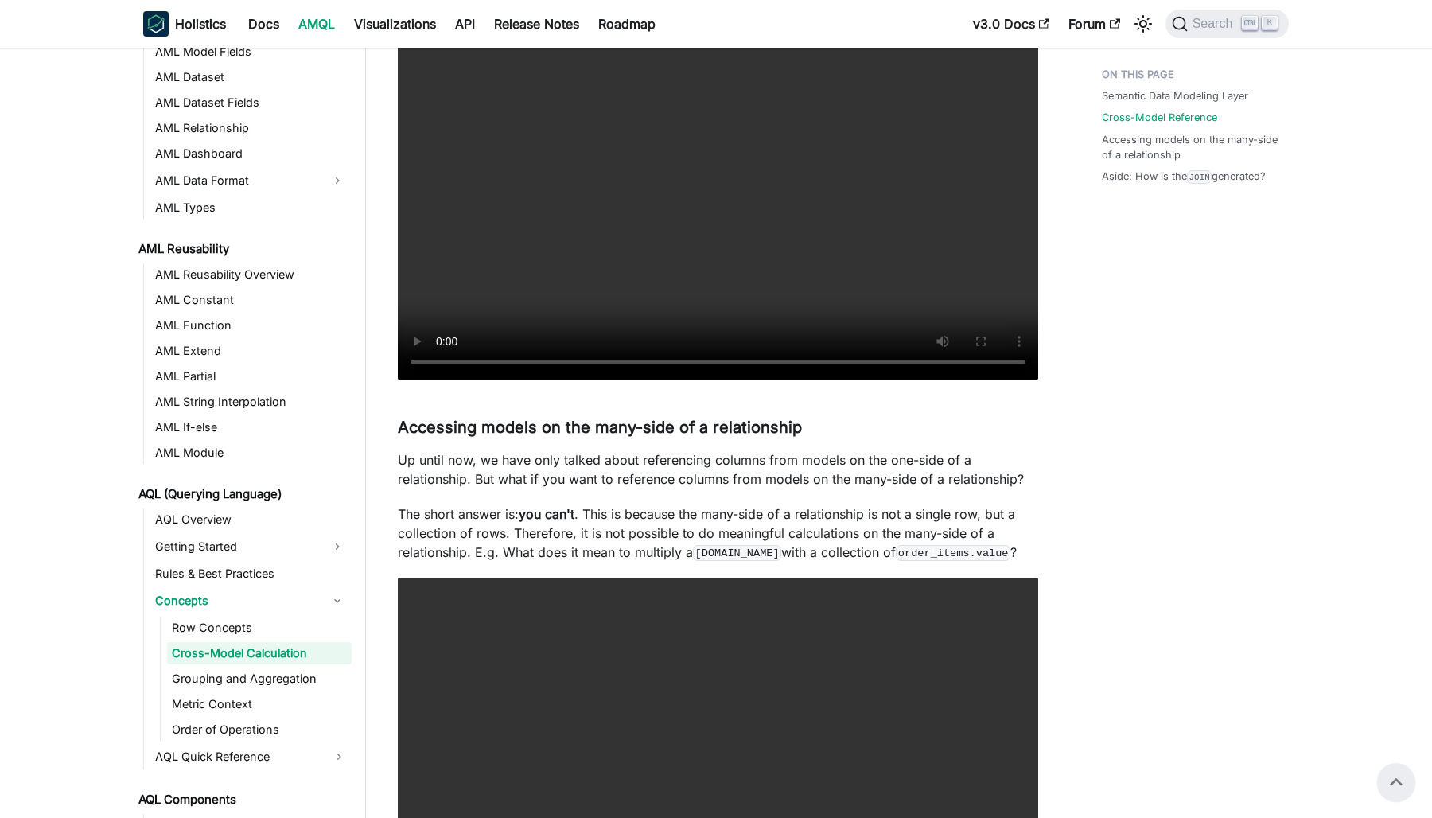
click at [403, 458] on p "Up until now, we have only talked about referencing columns from models on the …" at bounding box center [718, 469] width 641 height 38
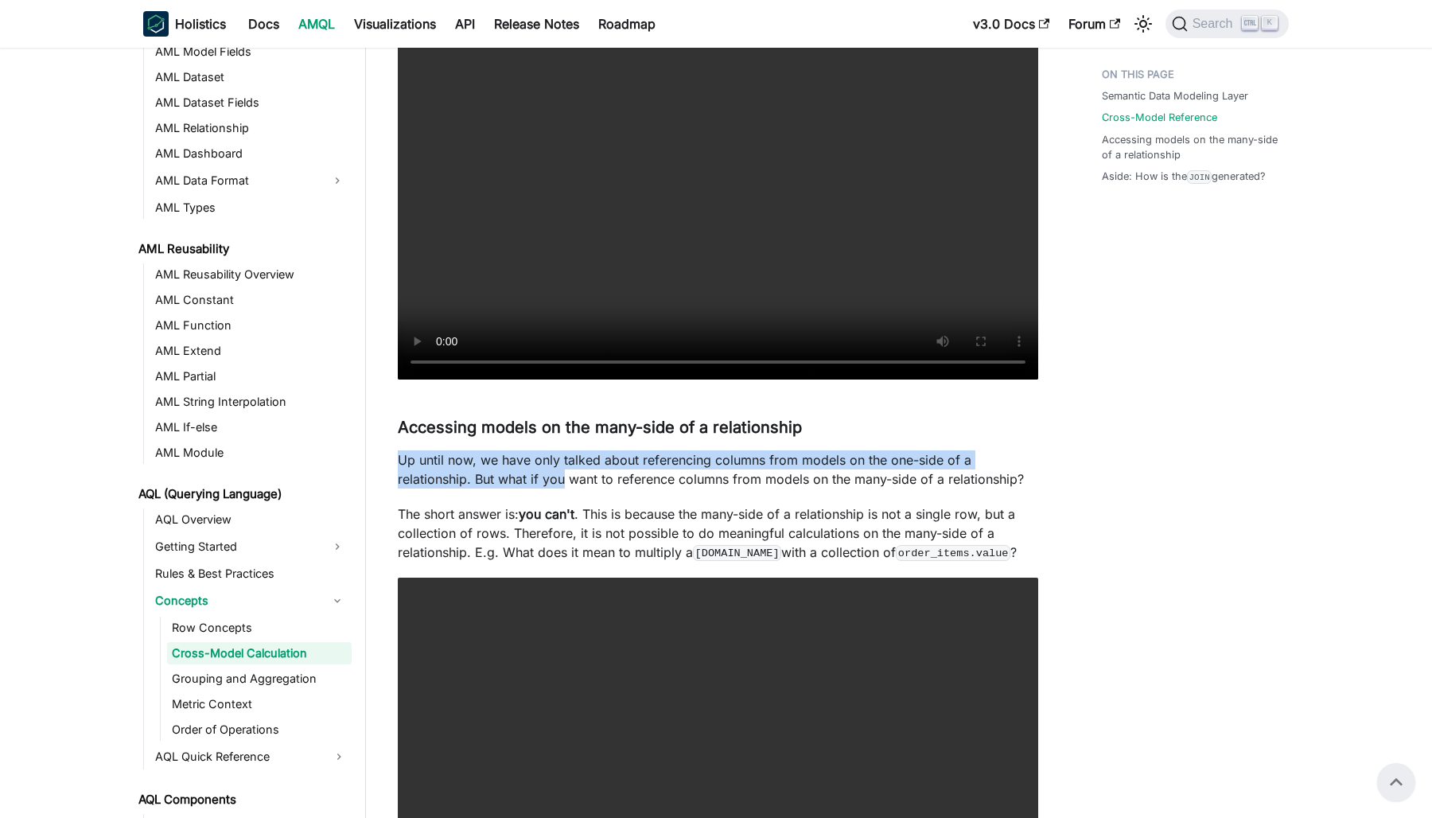
drag, startPoint x: 403, startPoint y: 458, endPoint x: 559, endPoint y: 474, distance: 157.5
click at [559, 474] on p "Up until now, we have only talked about referencing columns from models on the …" at bounding box center [718, 469] width 641 height 38
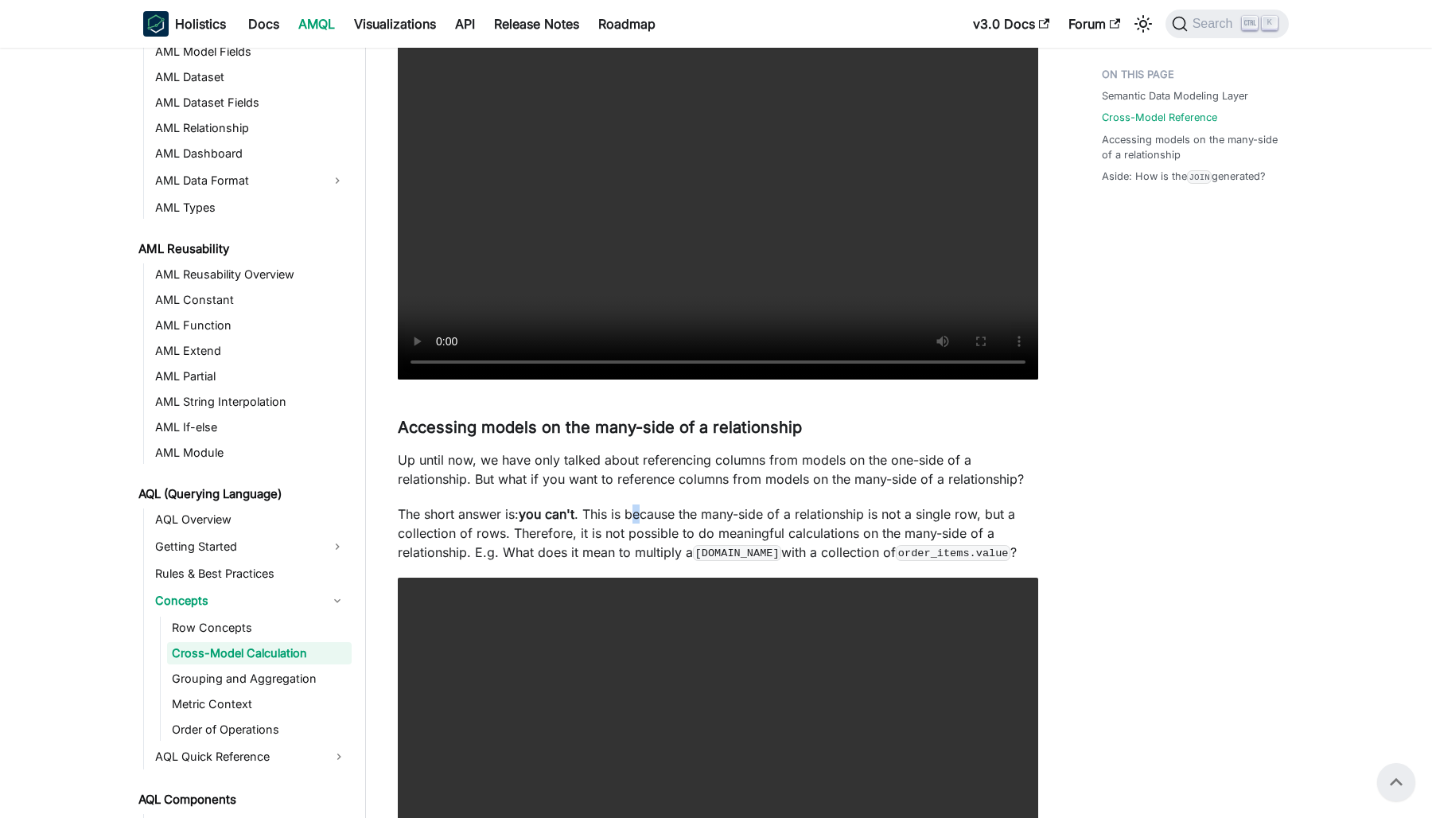
drag, startPoint x: 559, startPoint y: 474, endPoint x: 642, endPoint y: 503, distance: 87.8
click at [1004, 508] on p "The short answer is: you can't . This is because the many-side of a relationshi…" at bounding box center [718, 533] width 641 height 57
click at [398, 457] on p "Up until now, we have only talked about referencing columns from models on the …" at bounding box center [718, 469] width 641 height 38
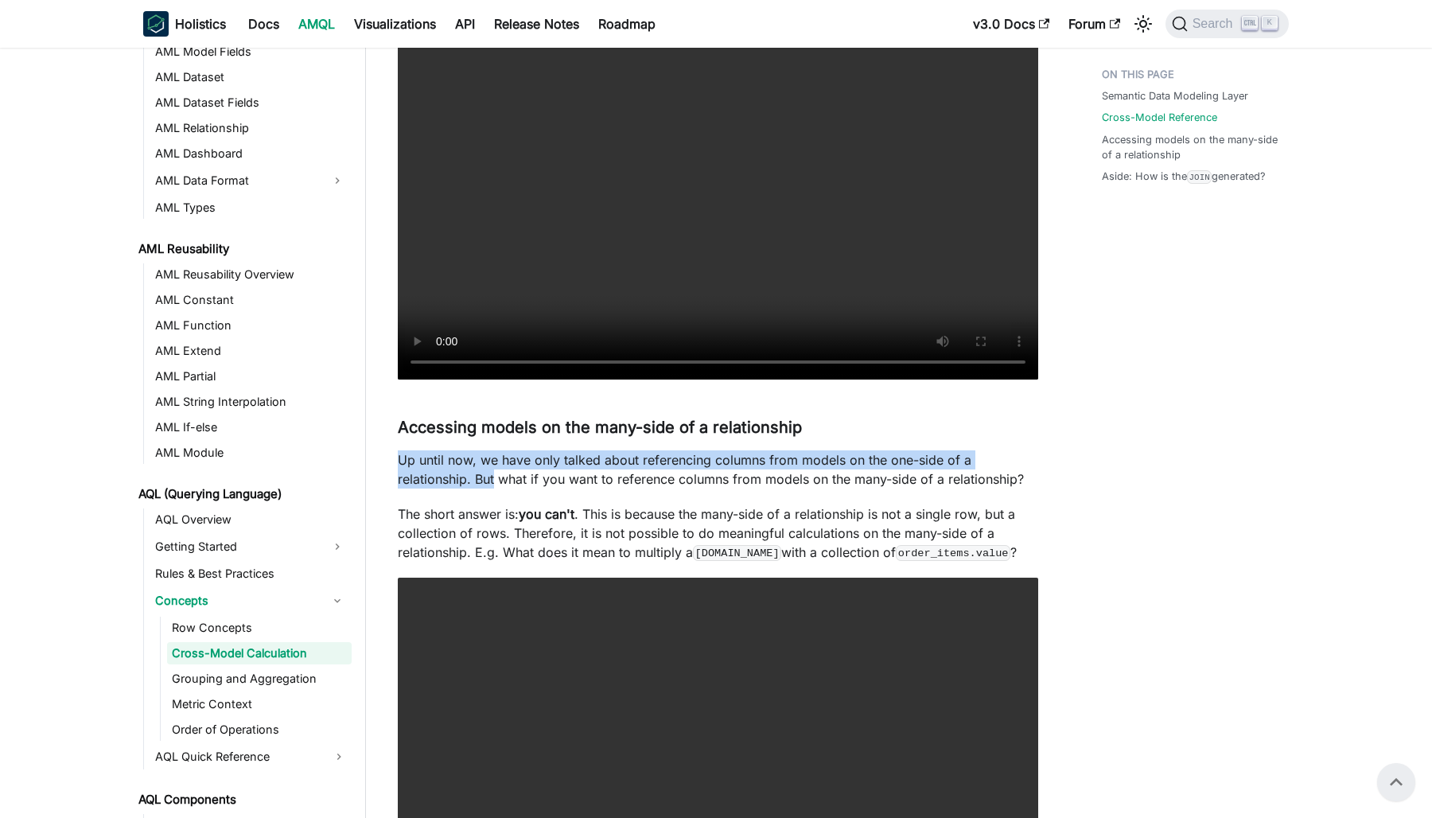
drag, startPoint x: 398, startPoint y: 457, endPoint x: 477, endPoint y: 478, distance: 81.7
click at [477, 478] on p "Up until now, we have only talked about referencing columns from models on the …" at bounding box center [718, 469] width 641 height 38
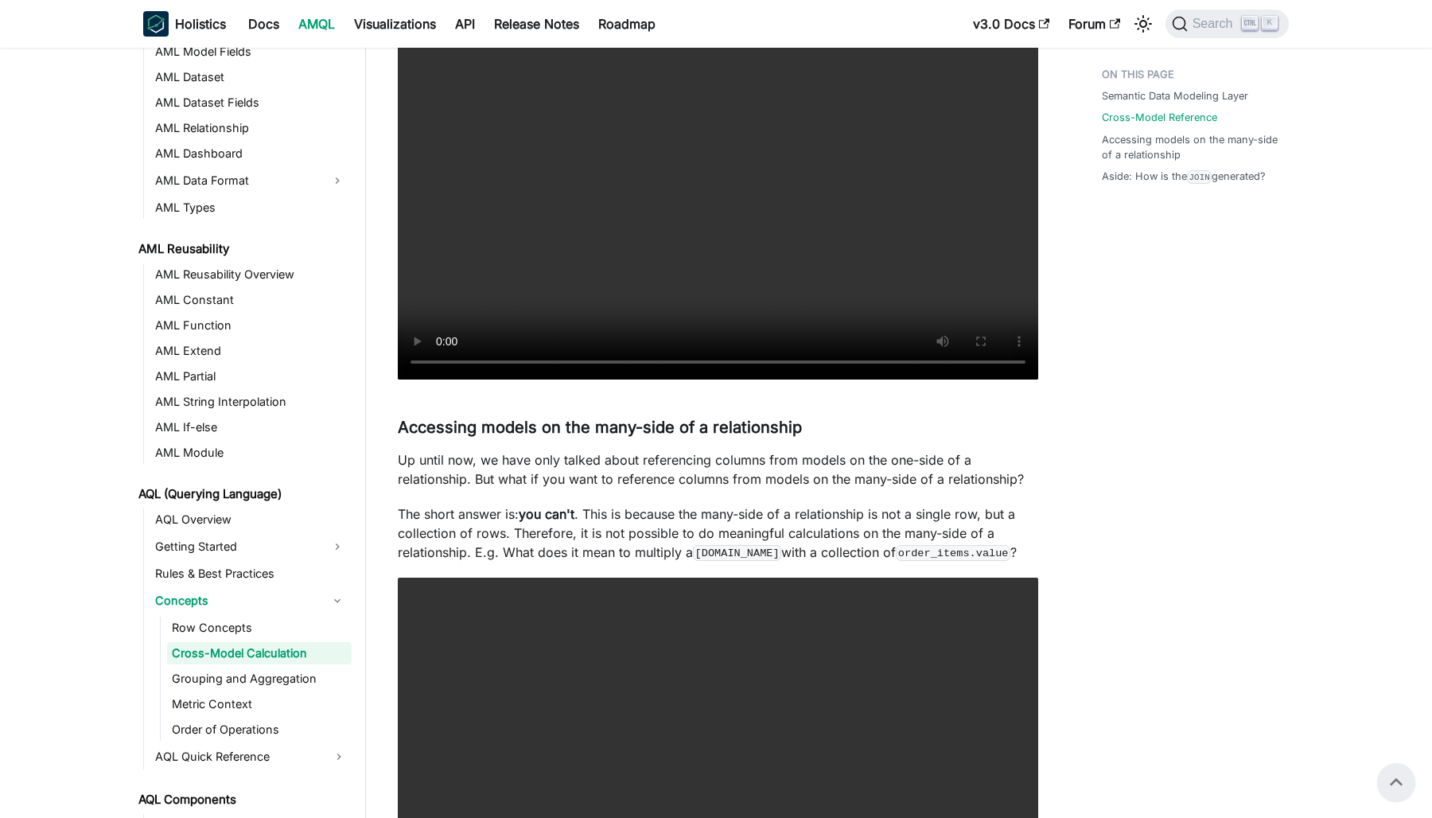
drag, startPoint x: 477, startPoint y: 478, endPoint x: 540, endPoint y: 493, distance: 64.7
click at [481, 466] on p "Up until now, we have only talked about referencing columns from models on the …" at bounding box center [718, 469] width 641 height 38
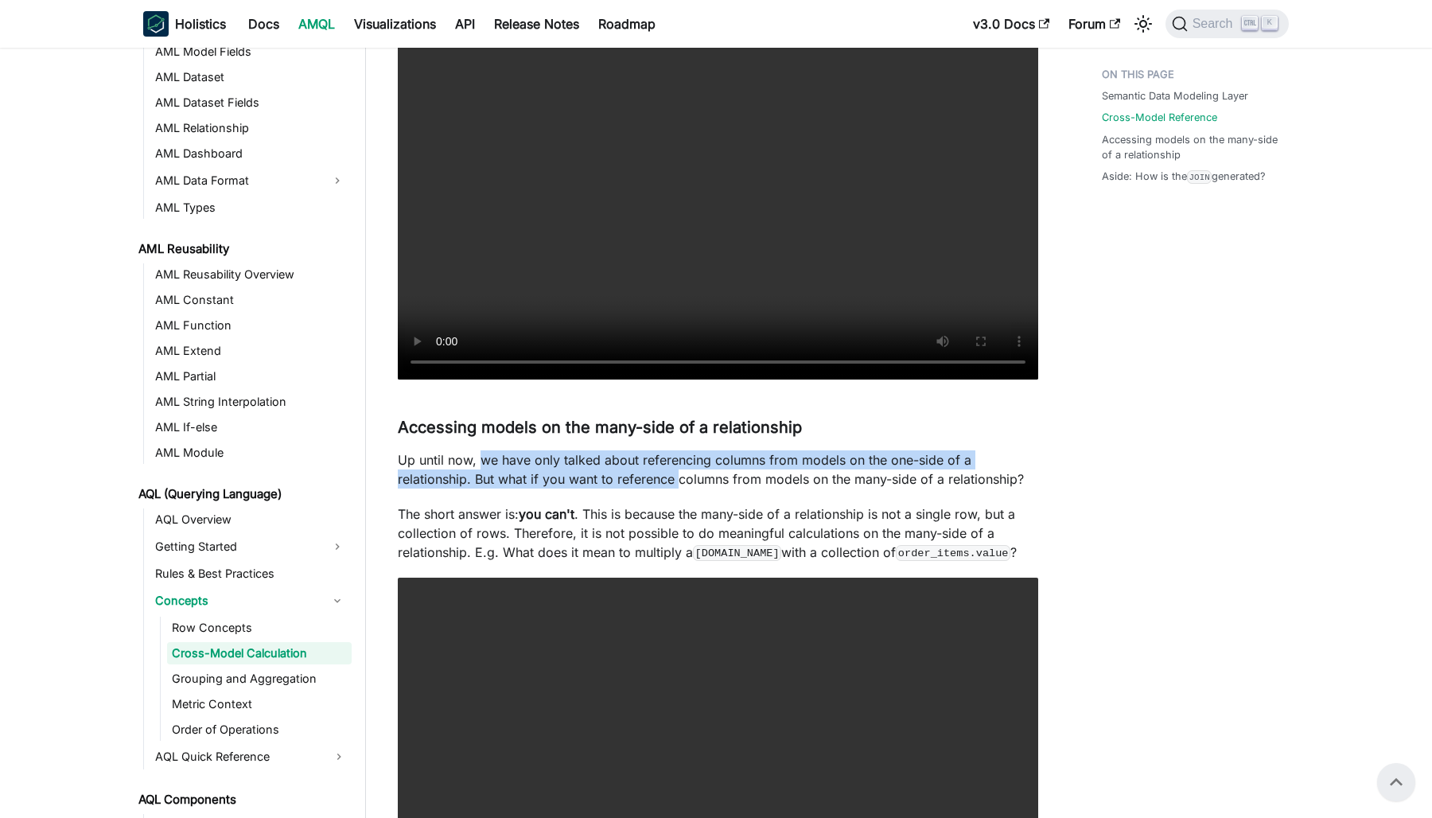
drag, startPoint x: 481, startPoint y: 466, endPoint x: 671, endPoint y: 481, distance: 190.8
click at [671, 481] on p "Up until now, we have only talked about referencing columns from models on the …" at bounding box center [718, 469] width 641 height 38
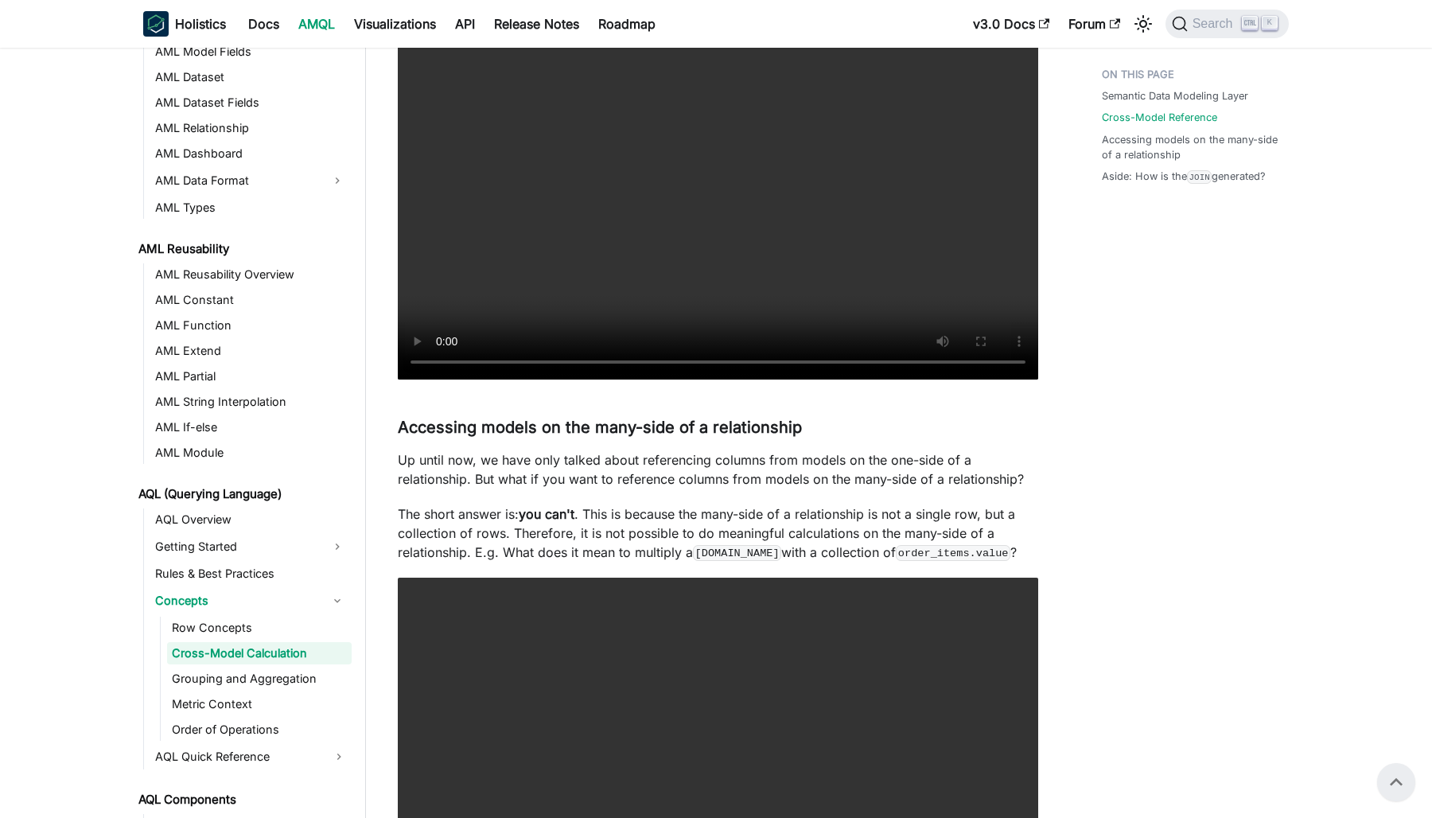
click at [1004, 484] on p "Up until now, we have only talked about referencing columns from models on the …" at bounding box center [718, 469] width 641 height 38
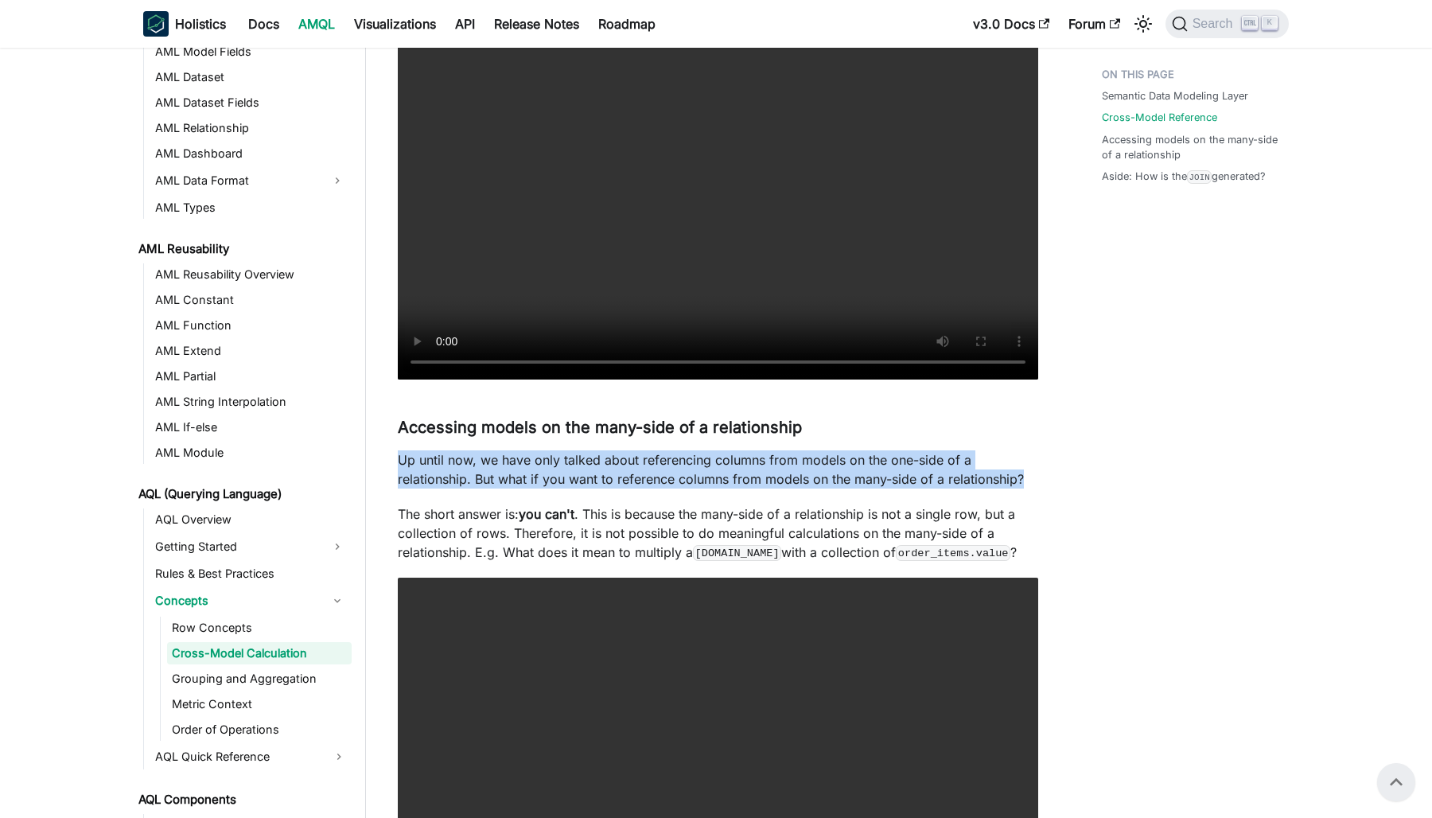
drag, startPoint x: 1041, startPoint y: 483, endPoint x: 372, endPoint y: 448, distance: 669.4
drag, startPoint x: 372, startPoint y: 448, endPoint x: 458, endPoint y: 465, distance: 86.8
click at [458, 465] on p "Up until now, we have only talked about referencing columns from models on the …" at bounding box center [718, 469] width 641 height 38
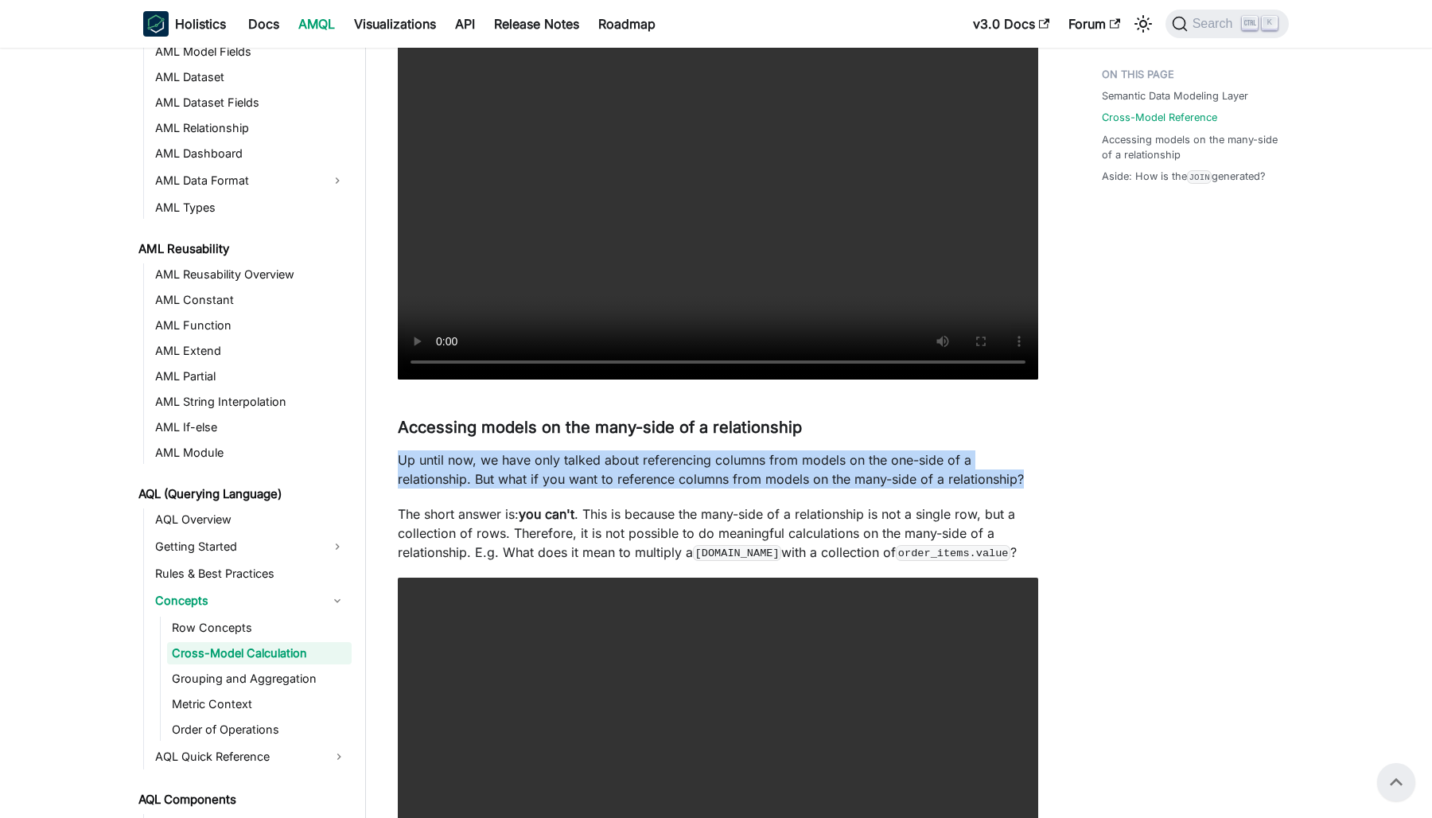
click at [726, 458] on p "Up until now, we have only talked about referencing columns from models on the …" at bounding box center [718, 469] width 641 height 38
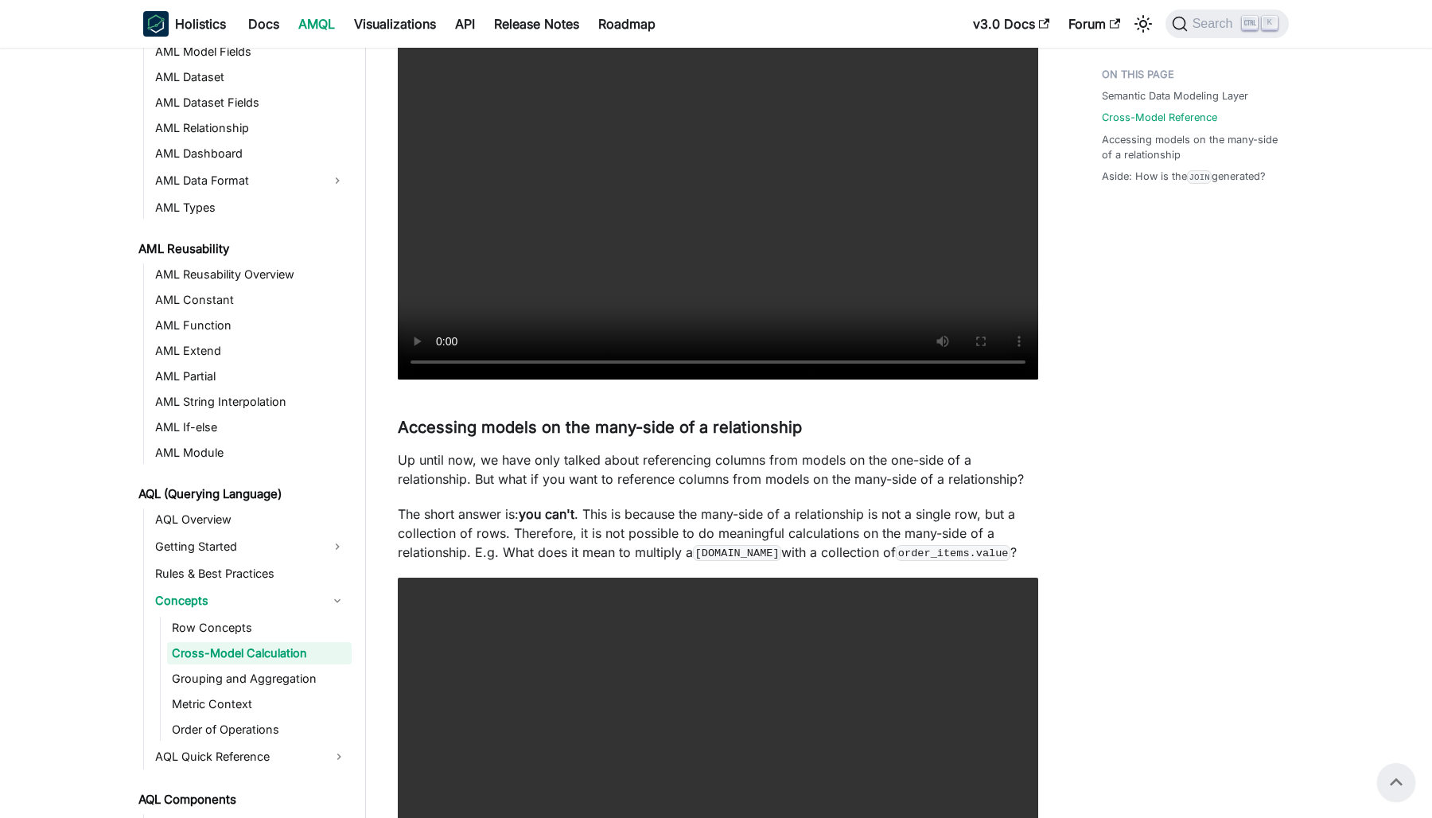
click at [413, 463] on p "Up until now, we have only talked about referencing columns from models on the …" at bounding box center [718, 469] width 641 height 38
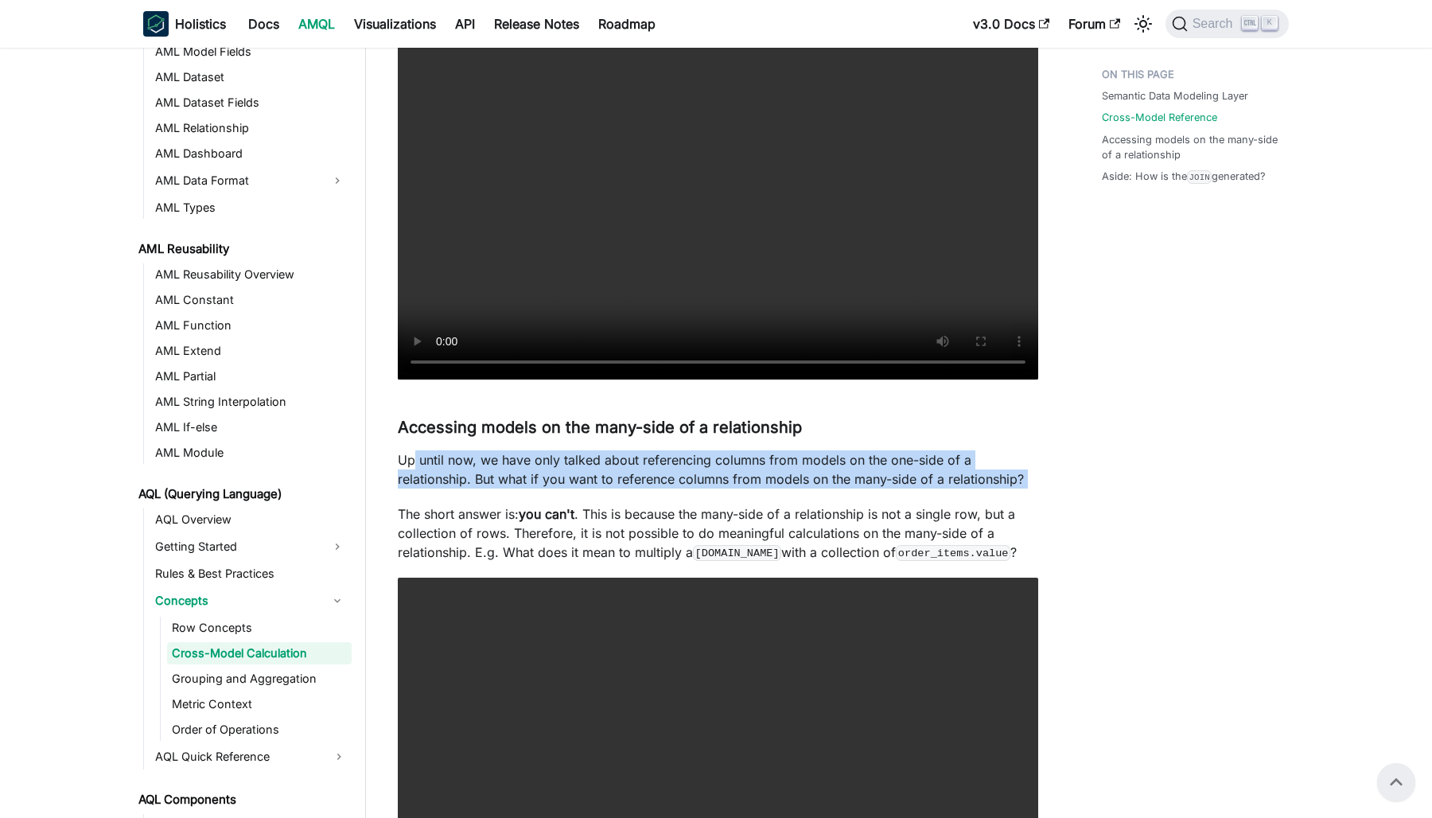
drag, startPoint x: 413, startPoint y: 463, endPoint x: 1051, endPoint y: 477, distance: 638.4
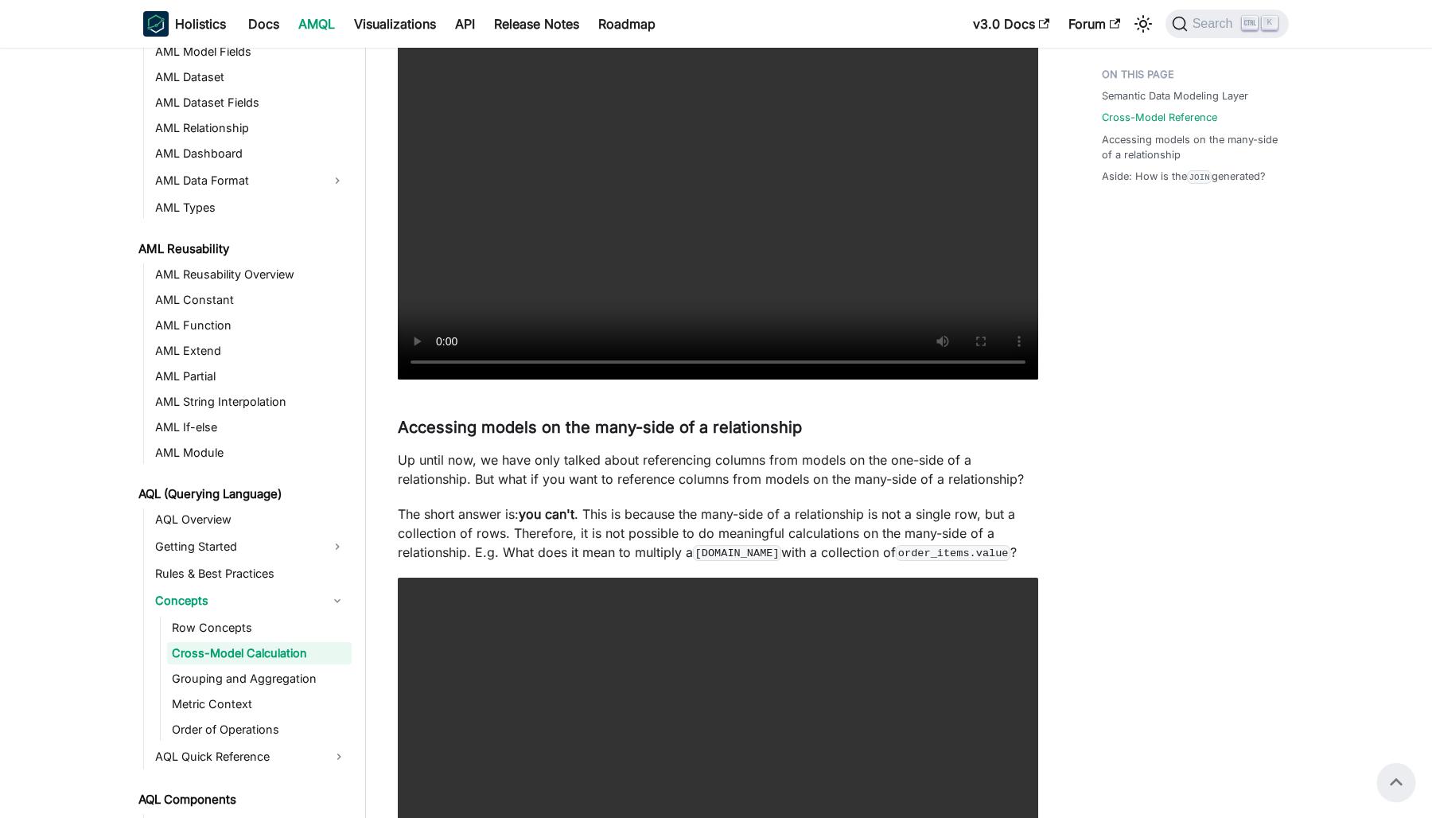
drag, startPoint x: 1051, startPoint y: 477, endPoint x: 1171, endPoint y: 525, distance: 129.3
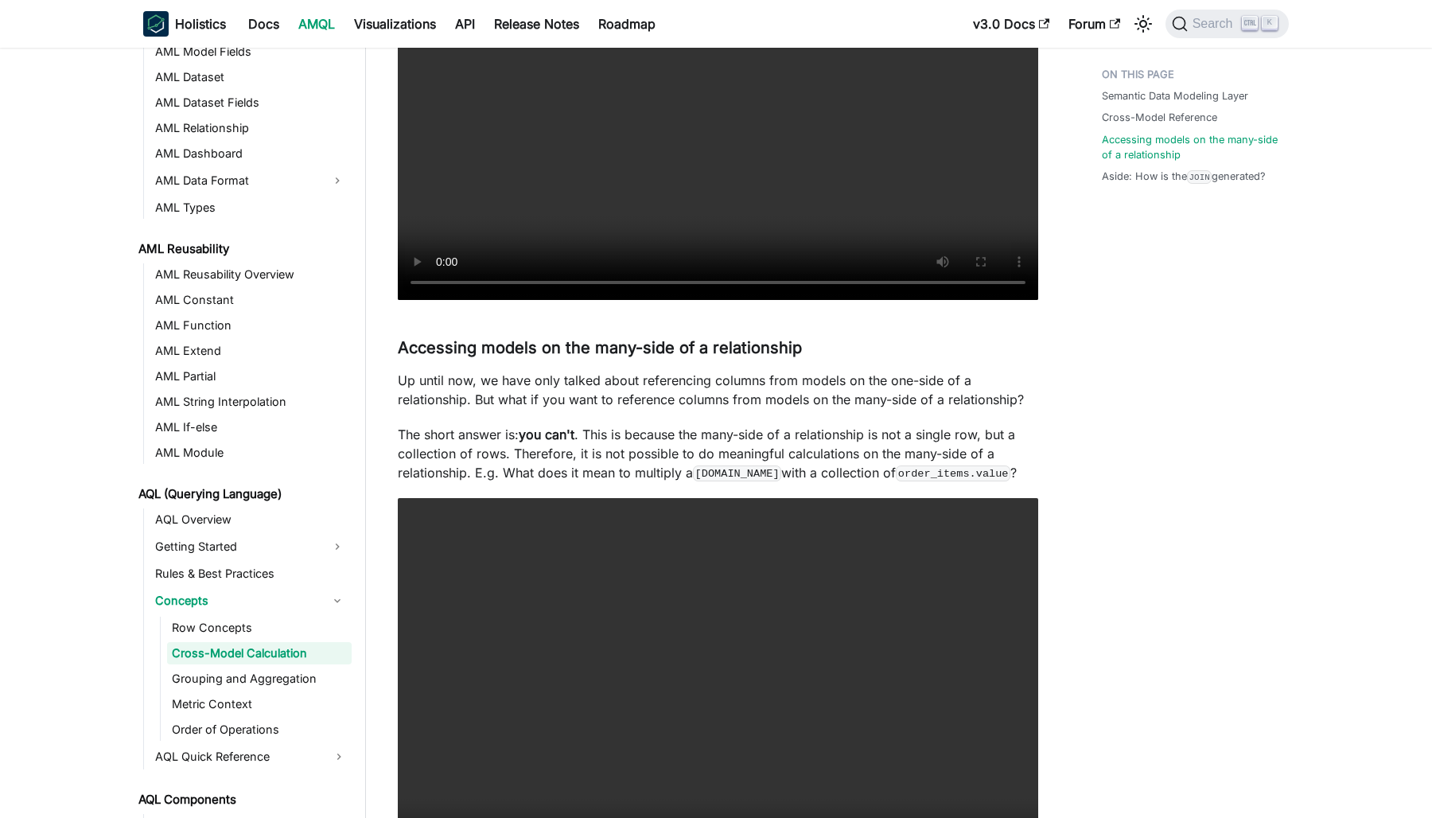
click at [804, 385] on p "Up until now, we have only talked about referencing columns from models on the …" at bounding box center [718, 390] width 641 height 38
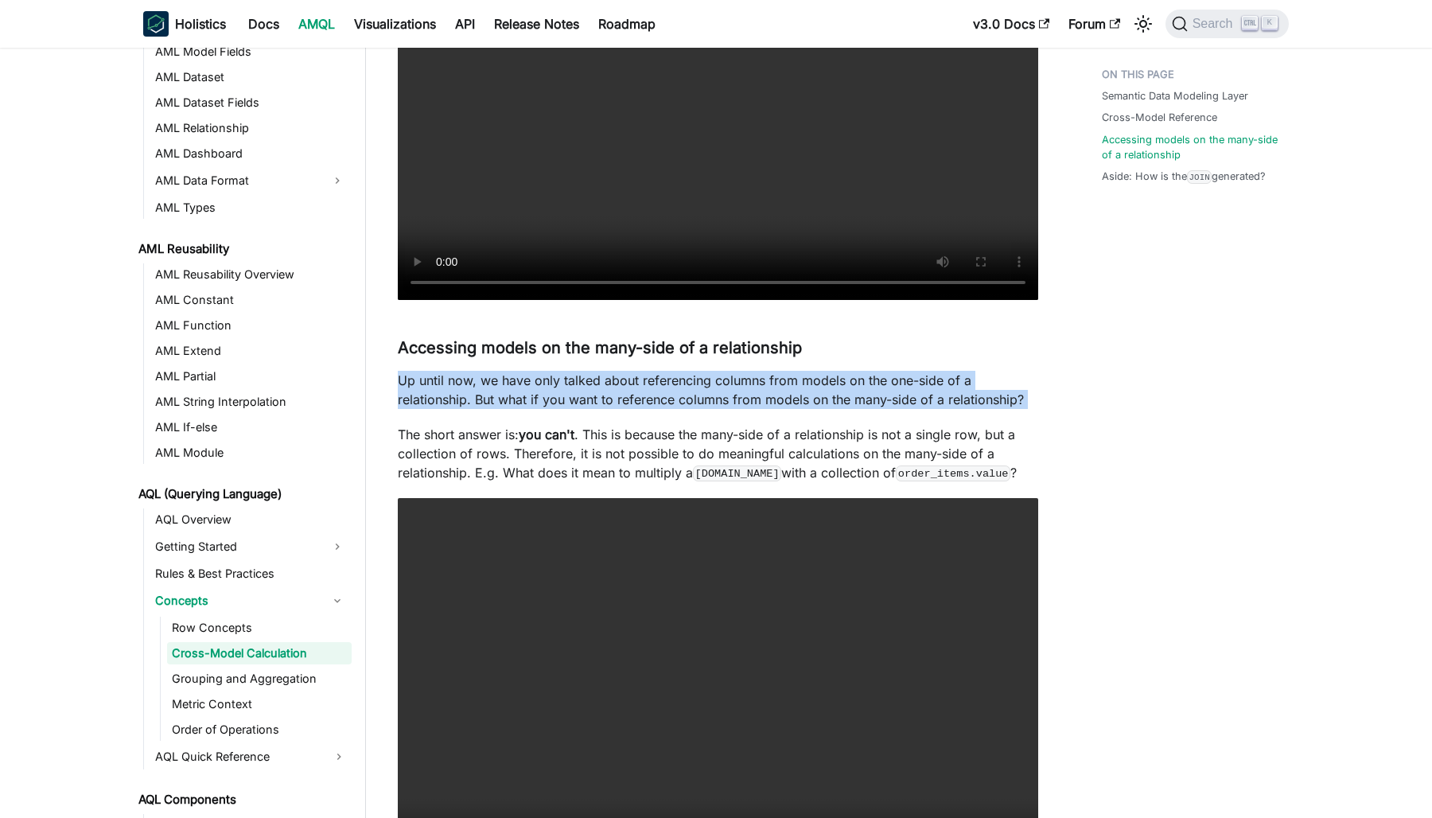
click at [804, 385] on p "Up until now, we have only talked about referencing columns from models on the …" at bounding box center [718, 390] width 641 height 38
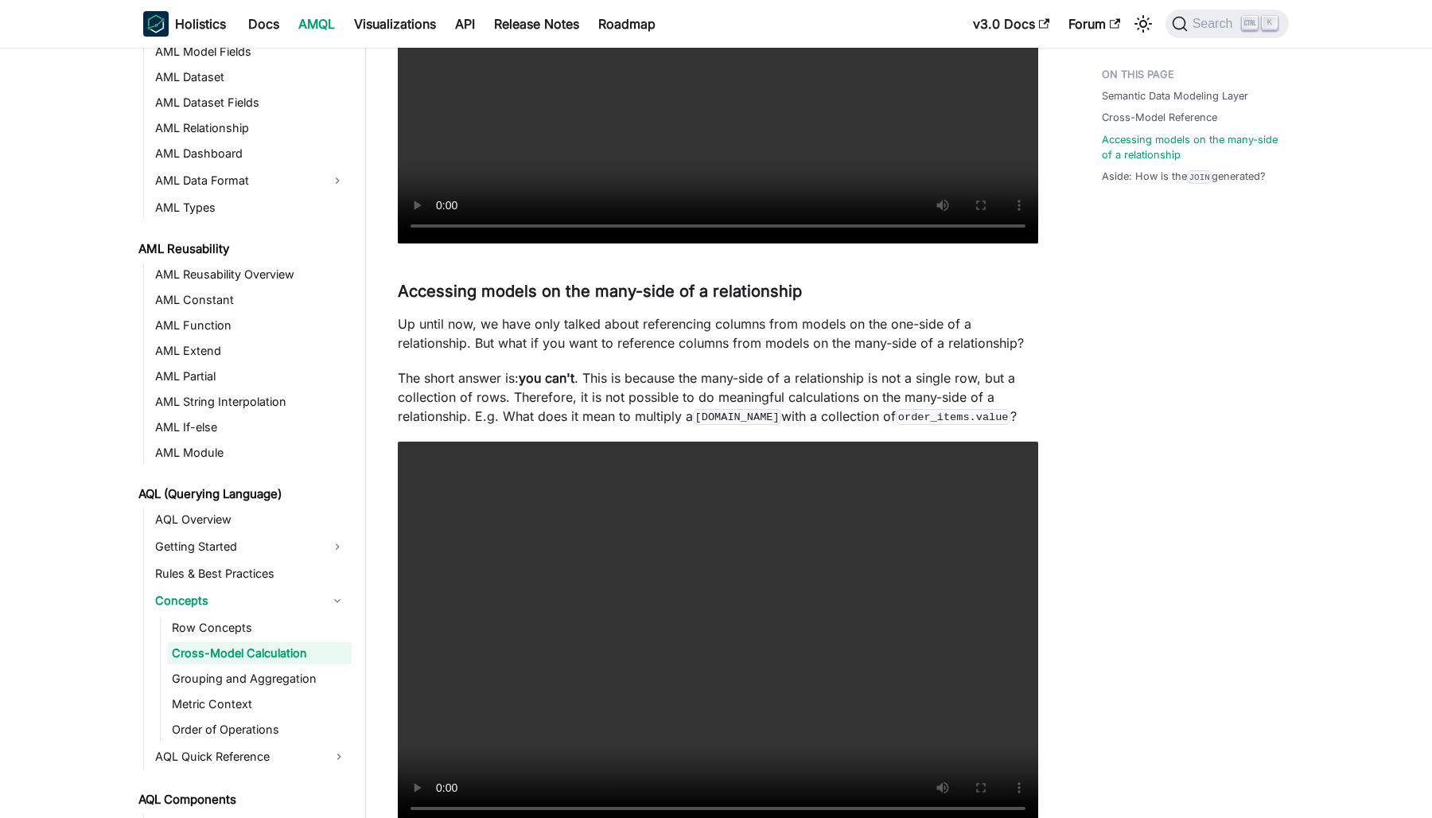
scroll to position [2477, 0]
